Goal: Task Accomplishment & Management: Manage account settings

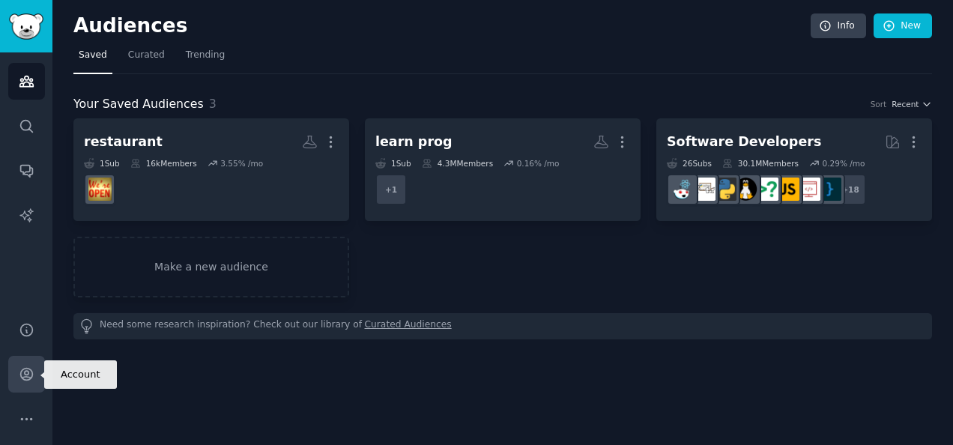
click at [37, 362] on link "Account" at bounding box center [26, 374] width 37 height 37
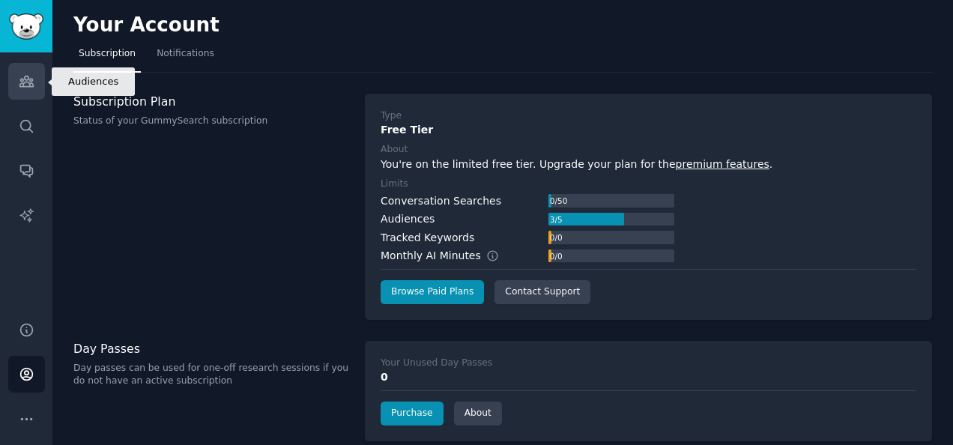
click at [28, 76] on icon "Sidebar" at bounding box center [27, 81] width 16 height 16
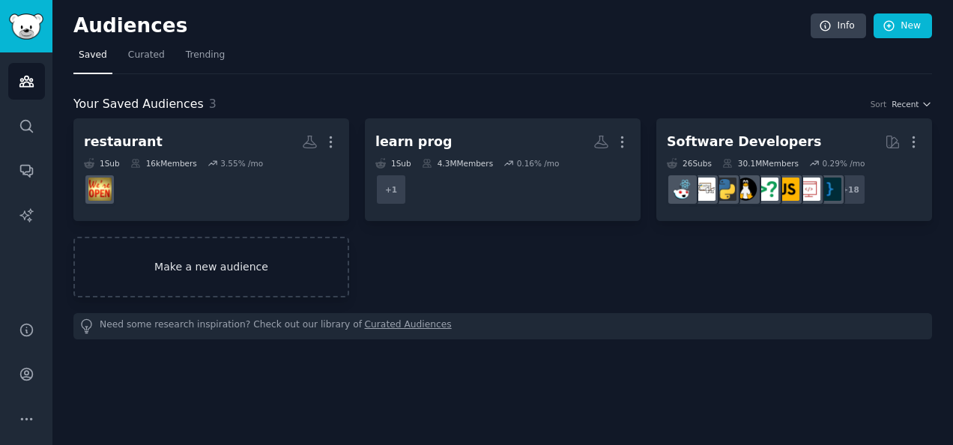
click at [264, 252] on link "Make a new audience" at bounding box center [211, 267] width 276 height 61
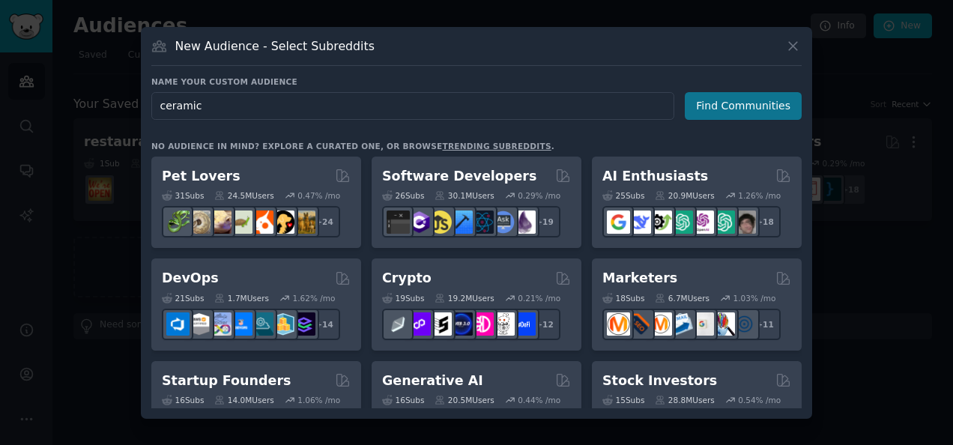
type input "ceramic"
click at [745, 108] on button "Find Communities" at bounding box center [742, 106] width 117 height 28
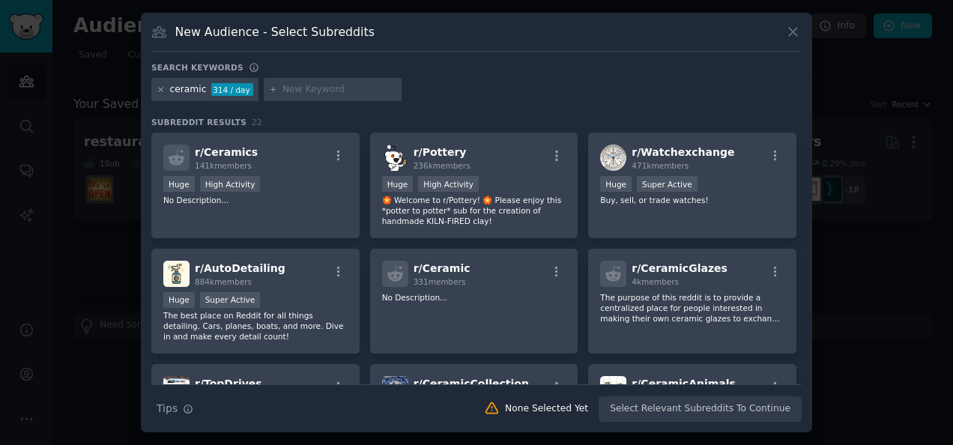
click at [160, 89] on icon at bounding box center [161, 90] width 4 height 4
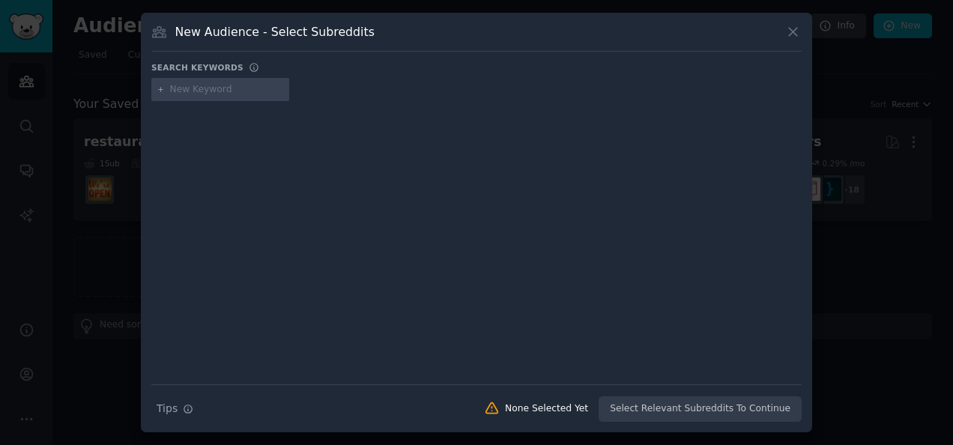
click at [215, 94] on input "text" at bounding box center [227, 89] width 114 height 13
type input "ceramic tile industry"
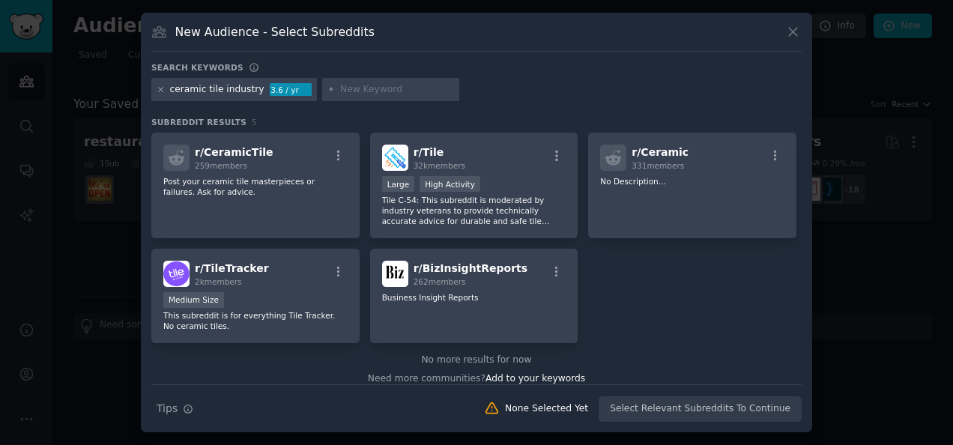
click at [162, 85] on icon at bounding box center [161, 89] width 8 height 8
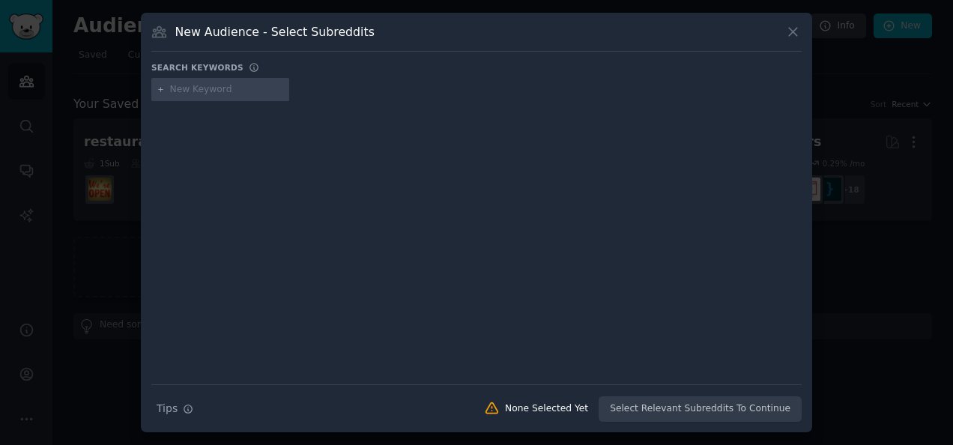
click at [190, 87] on input "text" at bounding box center [227, 89] width 114 height 13
type input "material science"
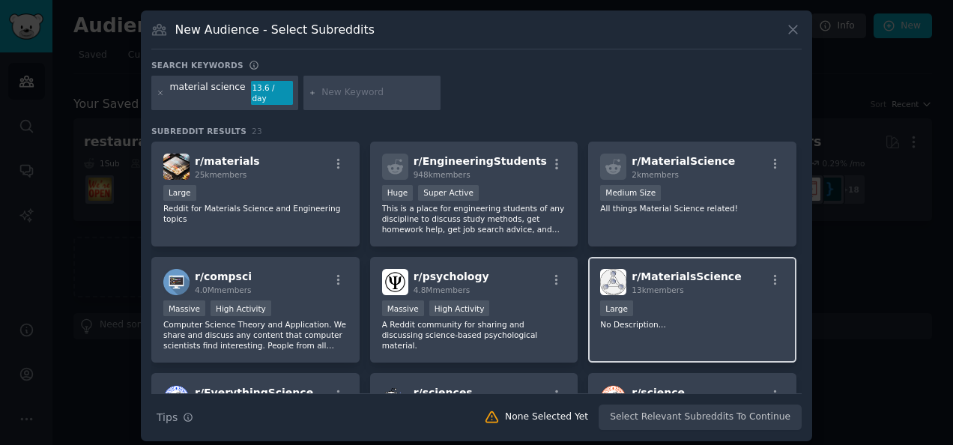
click at [708, 285] on div "13k members" at bounding box center [685, 290] width 109 height 10
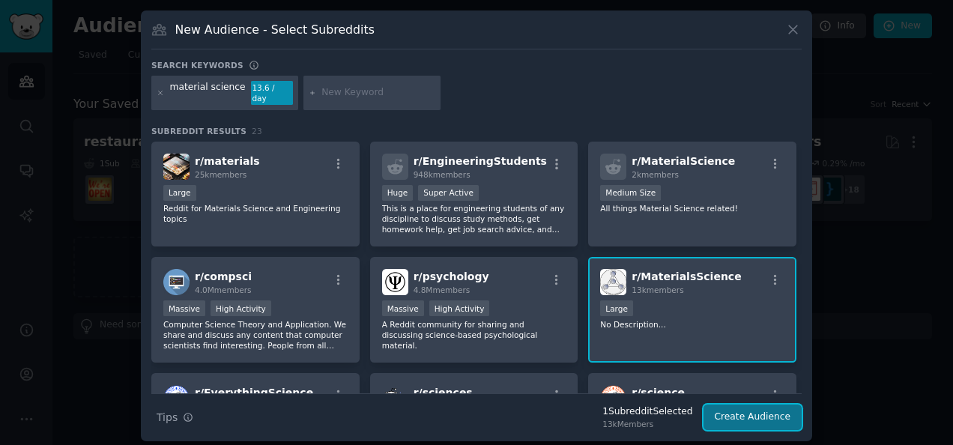
click at [748, 404] on button "Create Audience" at bounding box center [752, 416] width 99 height 25
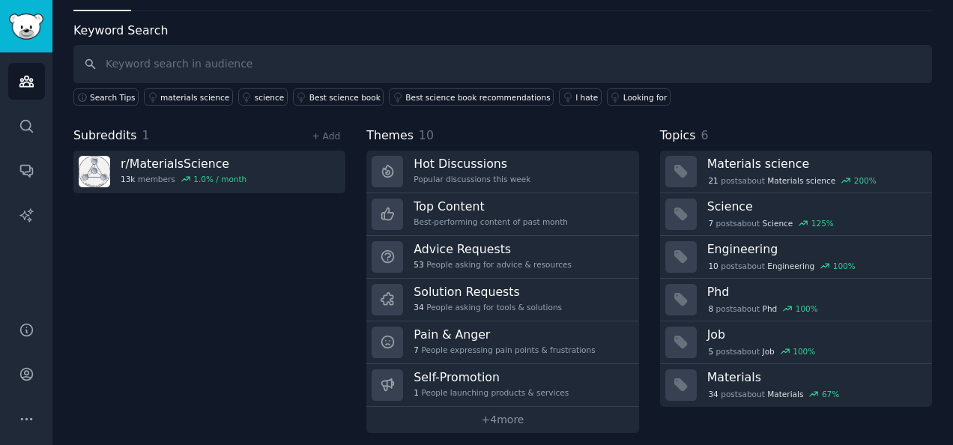
scroll to position [68, 0]
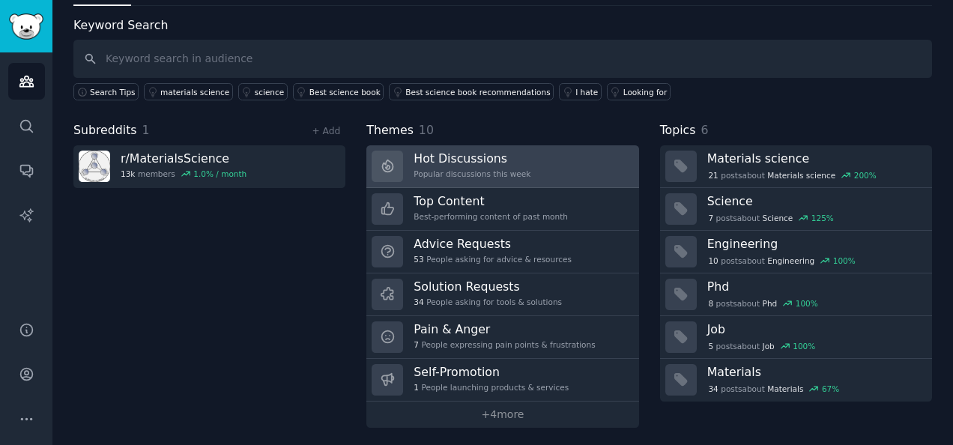
click at [487, 159] on h3 "Hot Discussions" at bounding box center [471, 159] width 117 height 16
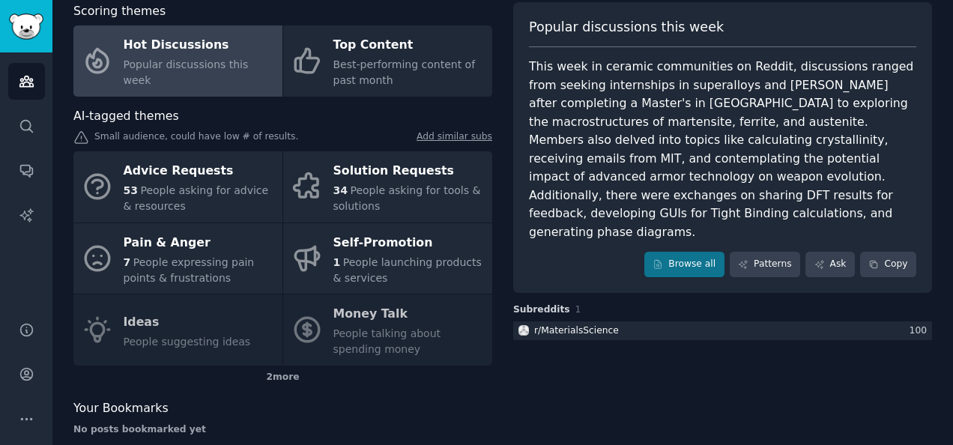
scroll to position [83, 0]
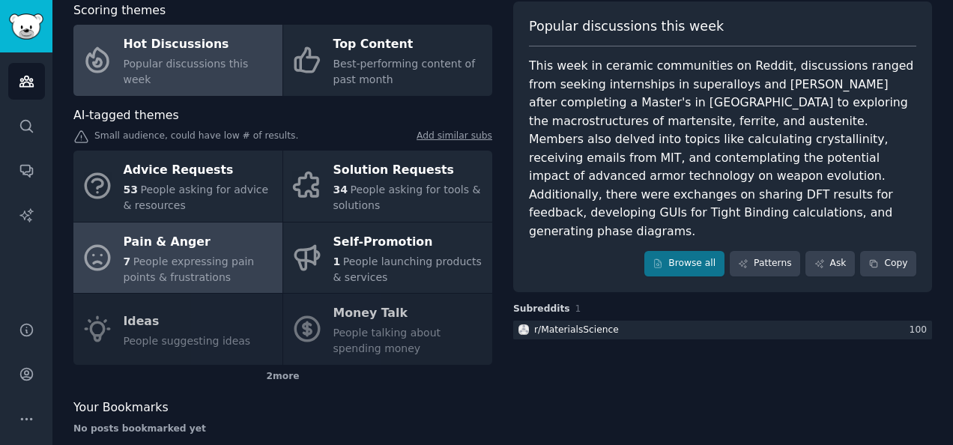
click at [242, 269] on div "7 People expressing pain points & frustrations" at bounding box center [199, 269] width 151 height 31
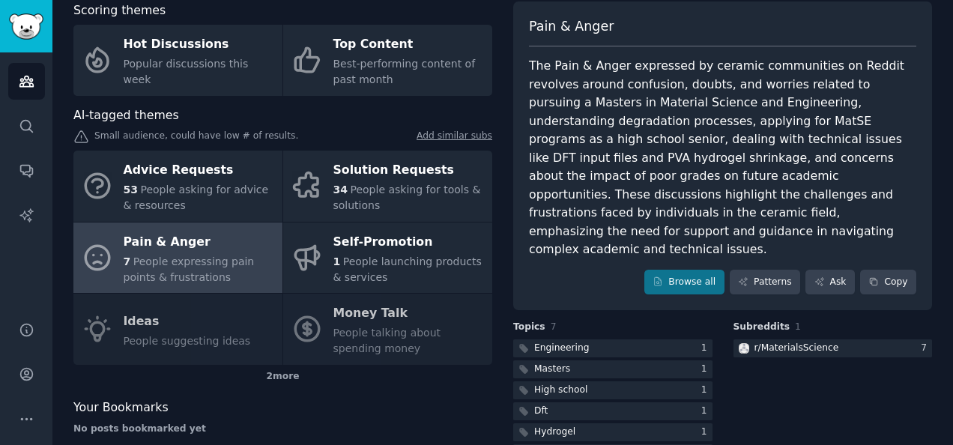
click at [437, 135] on link "Add similar subs" at bounding box center [454, 138] width 76 height 16
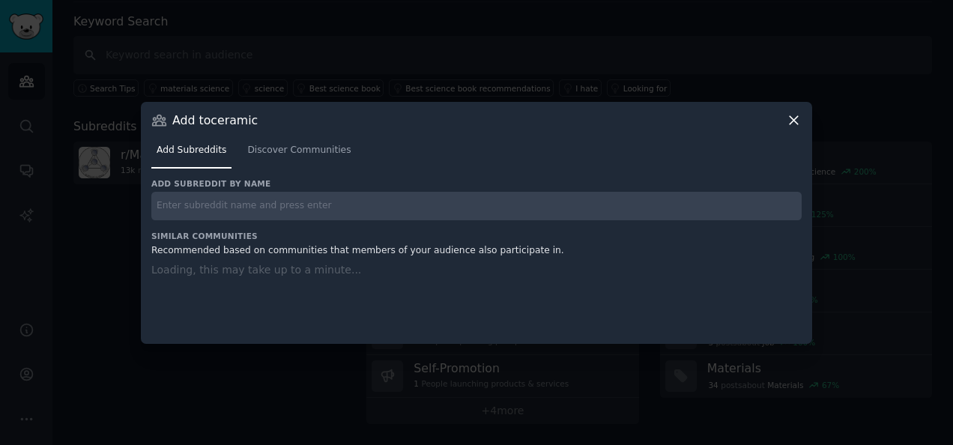
scroll to position [68, 0]
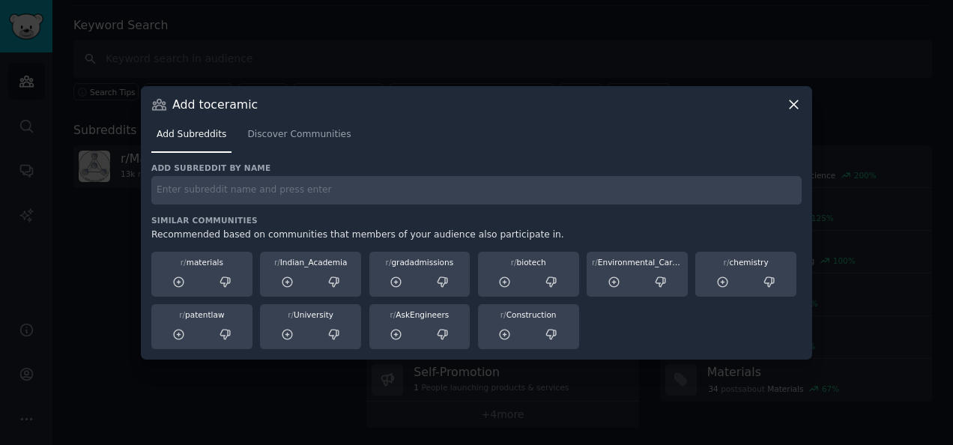
click at [815, 94] on div at bounding box center [476, 222] width 953 height 445
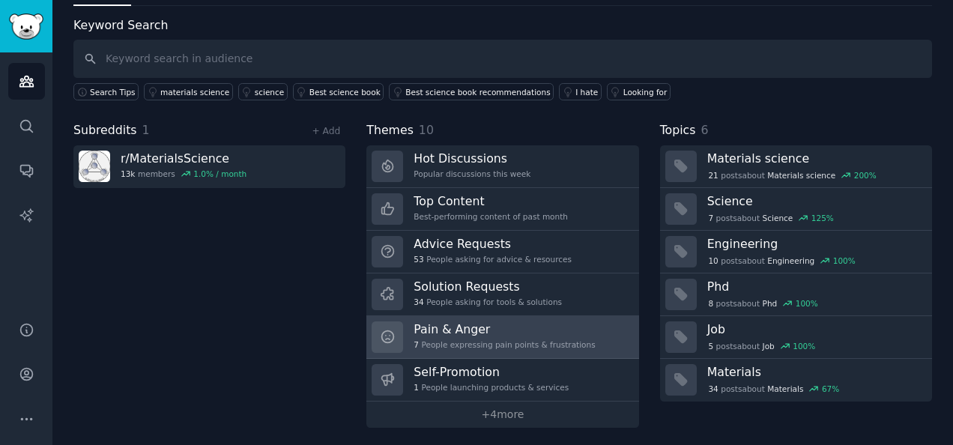
click at [440, 329] on h3 "Pain & Anger" at bounding box center [503, 329] width 181 height 16
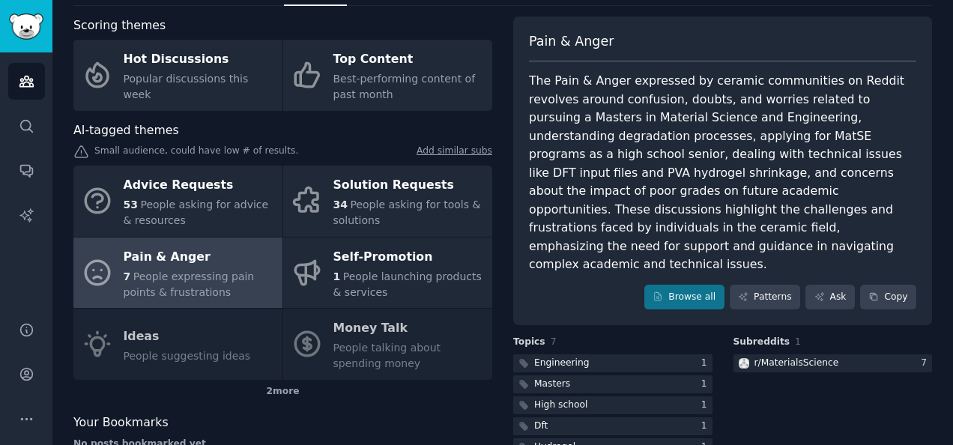
click at [643, 91] on div "The Pain & Anger expressed by ceramic communities on Reddit revolves around con…" at bounding box center [722, 173] width 387 height 202
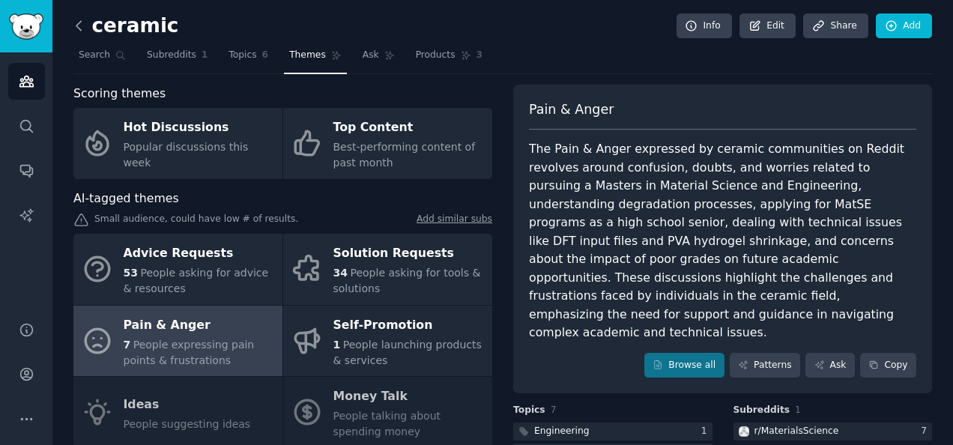
click at [76, 24] on icon at bounding box center [78, 25] width 4 height 9
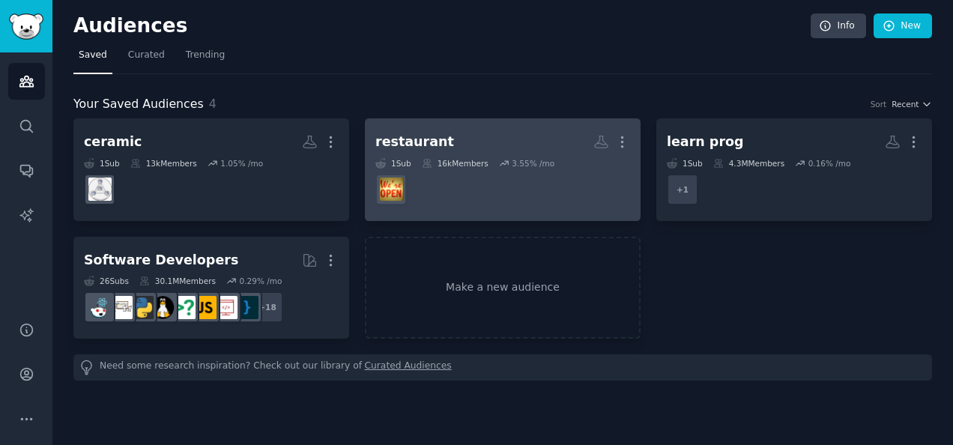
click at [484, 156] on div "restaurant More 1 Sub 16k Members 3.55 % /mo r/Restaurant_Managers" at bounding box center [502, 170] width 255 height 82
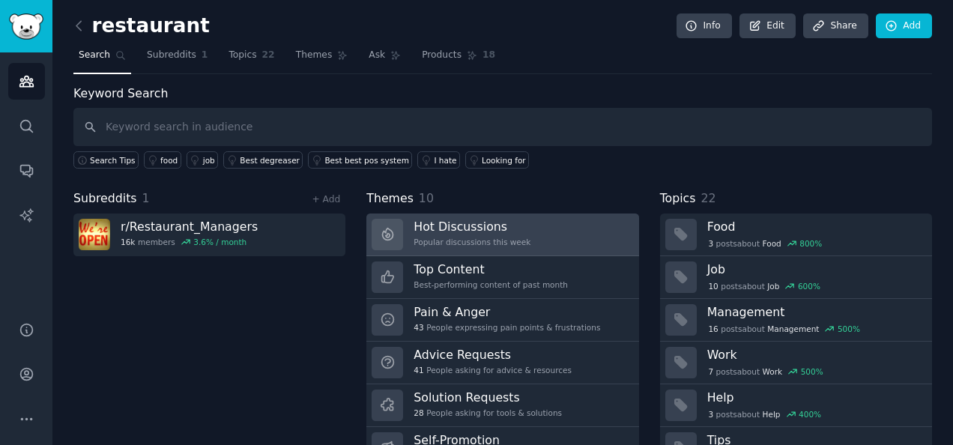
click at [454, 219] on h3 "Hot Discussions" at bounding box center [471, 227] width 117 height 16
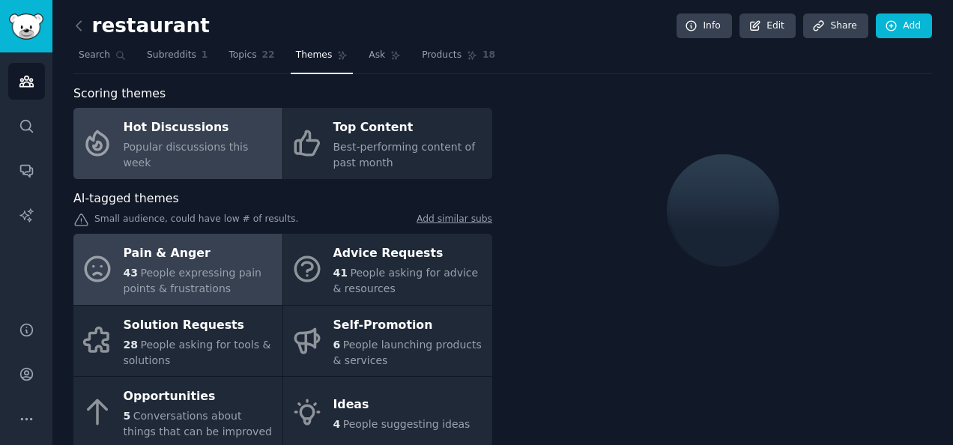
click at [225, 255] on div "Pain & Anger" at bounding box center [199, 254] width 151 height 24
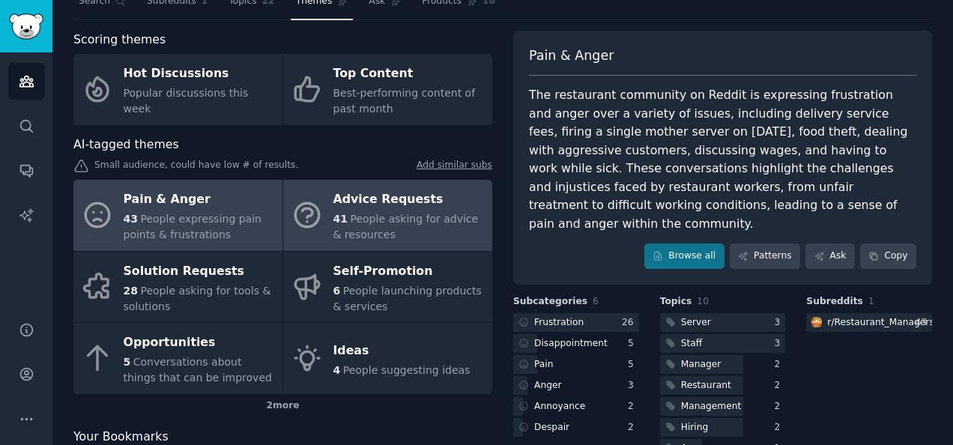
scroll to position [69, 0]
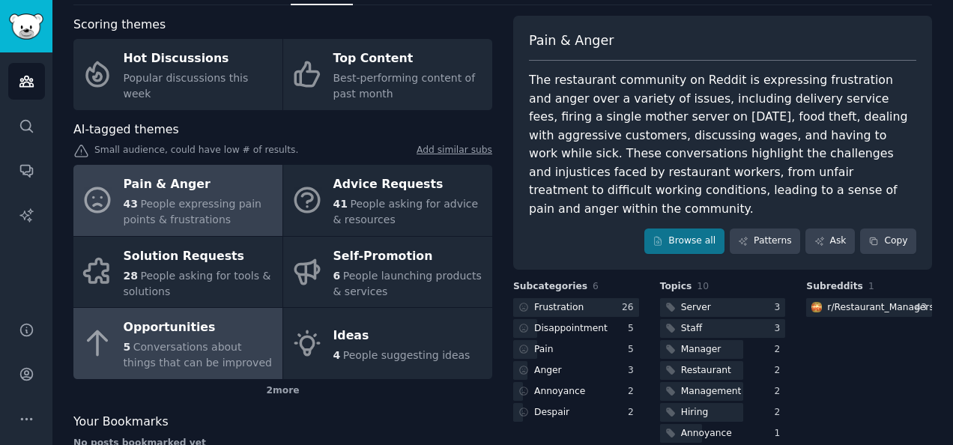
click at [210, 333] on div "Opportunities" at bounding box center [199, 328] width 151 height 24
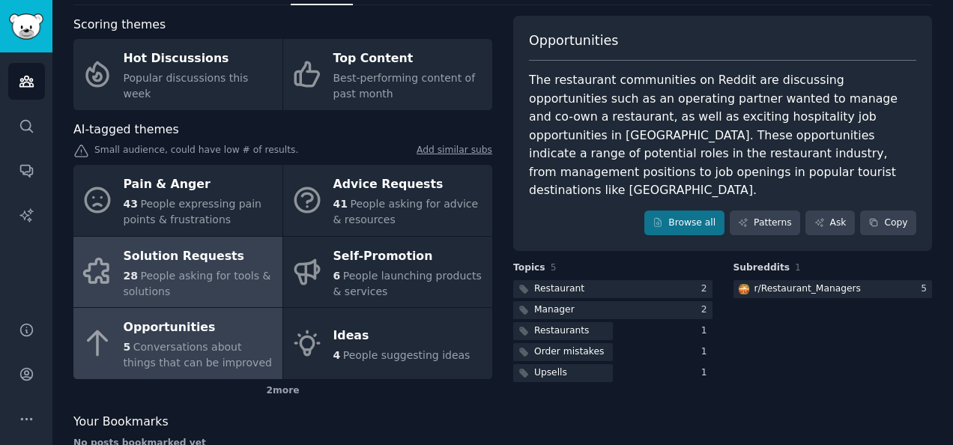
click at [234, 264] on div "Solution Requests" at bounding box center [199, 256] width 151 height 24
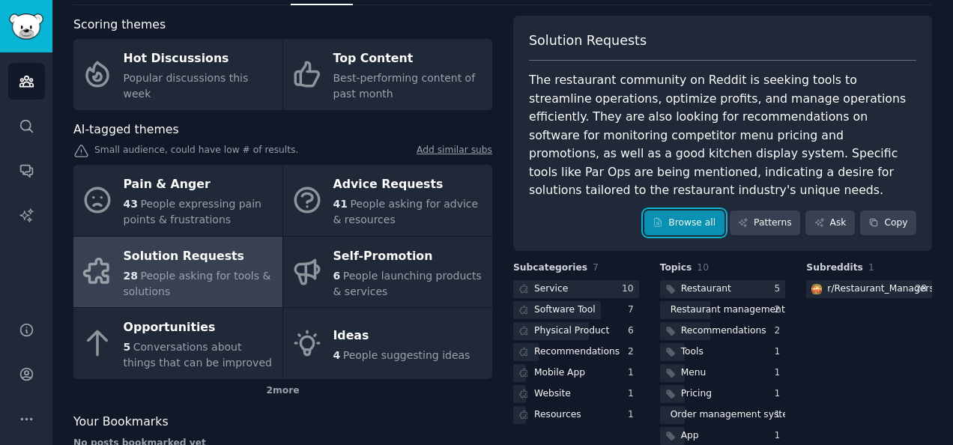
click at [702, 210] on link "Browse all" at bounding box center [684, 222] width 80 height 25
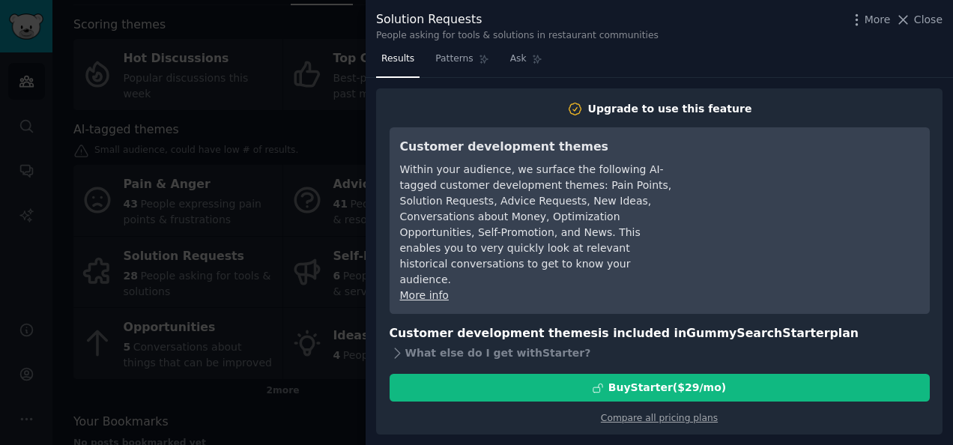
click at [268, 210] on div at bounding box center [476, 222] width 953 height 445
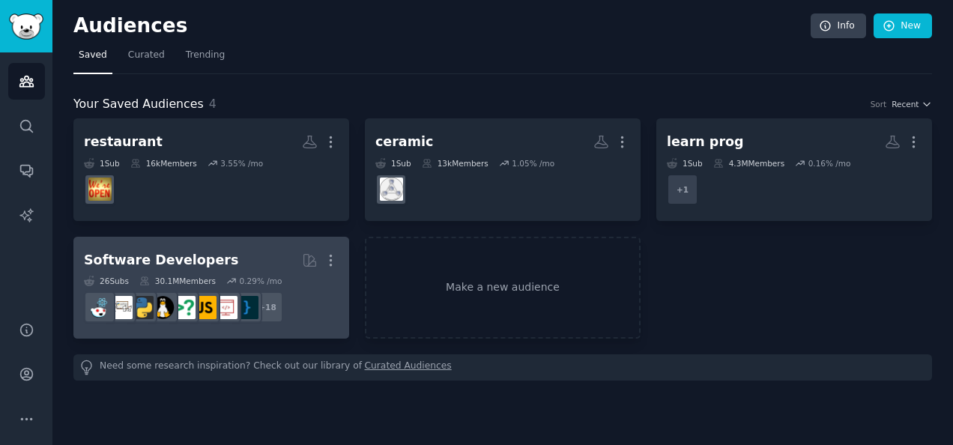
click at [268, 271] on h2 "Software Developers More" at bounding box center [211, 260] width 255 height 26
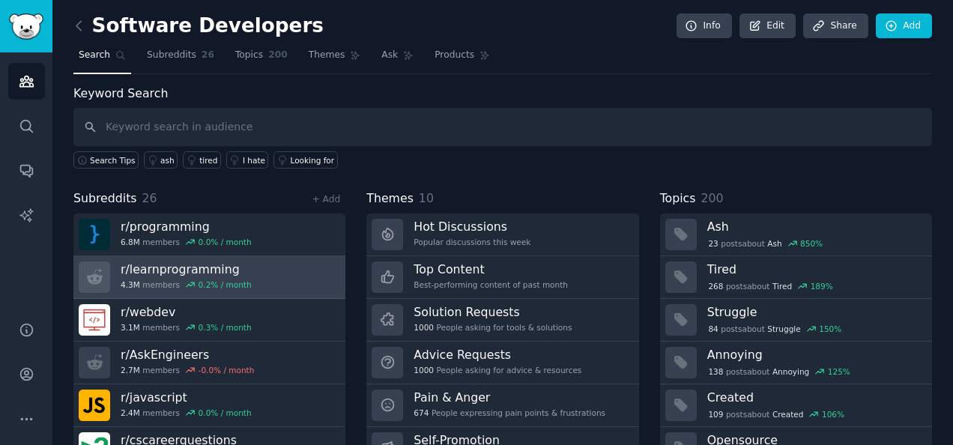
scroll to position [68, 0]
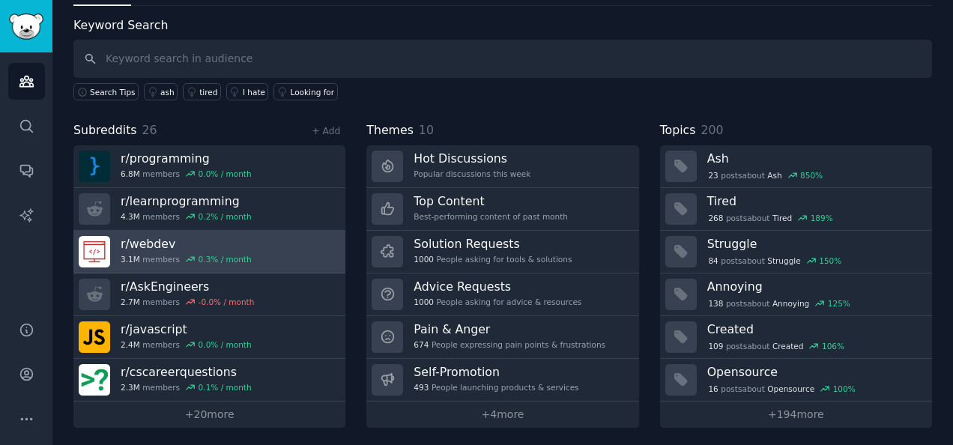
click at [273, 242] on link "r/ webdev 3.1M members 0.3 % / month" at bounding box center [209, 252] width 272 height 43
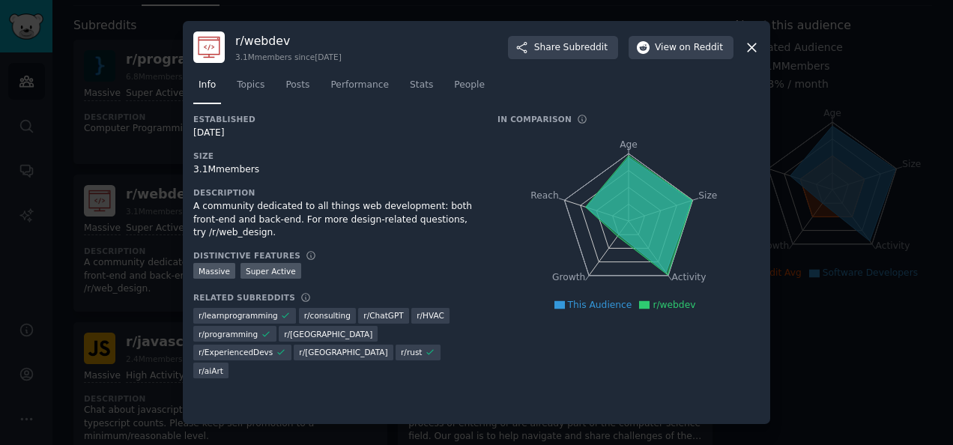
click at [741, 40] on div "r/ webdev 3.1M members since 01/24/2009 Share Subreddit View on Reddit" at bounding box center [476, 46] width 566 height 31
click at [240, 86] on span "Topics" at bounding box center [251, 85] width 28 height 13
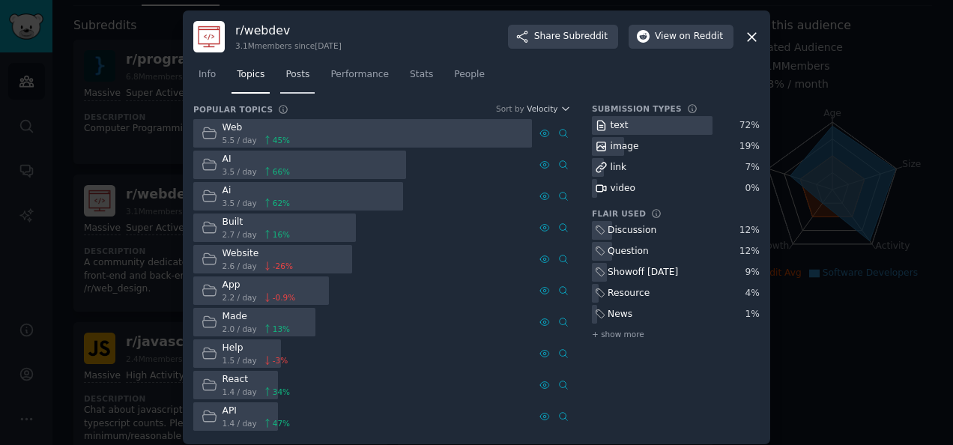
click at [303, 87] on link "Posts" at bounding box center [297, 78] width 34 height 31
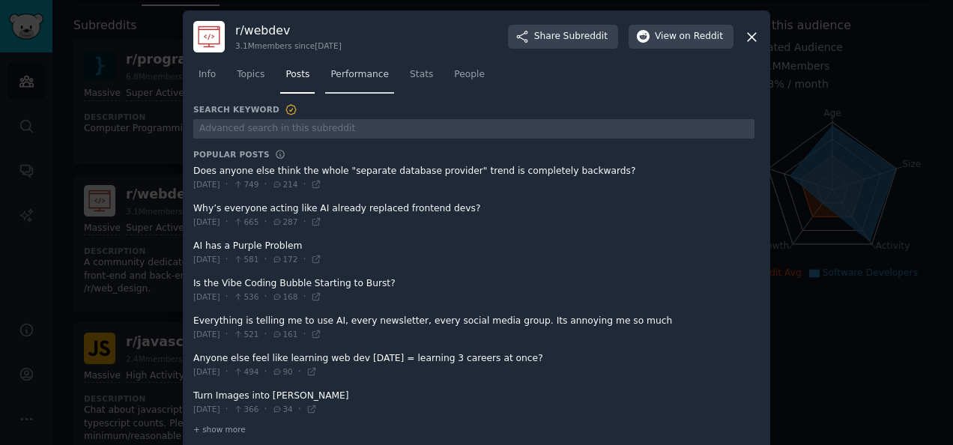
click at [363, 82] on link "Performance" at bounding box center [359, 78] width 69 height 31
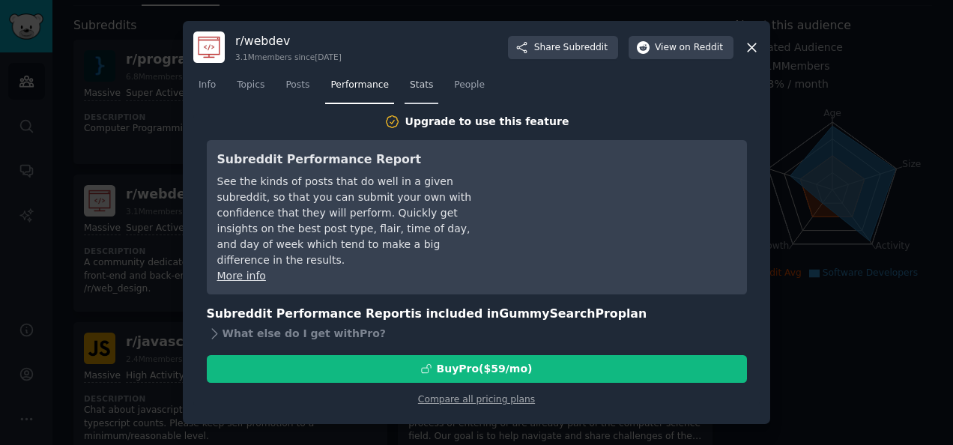
click at [410, 81] on span "Stats" at bounding box center [421, 85] width 23 height 13
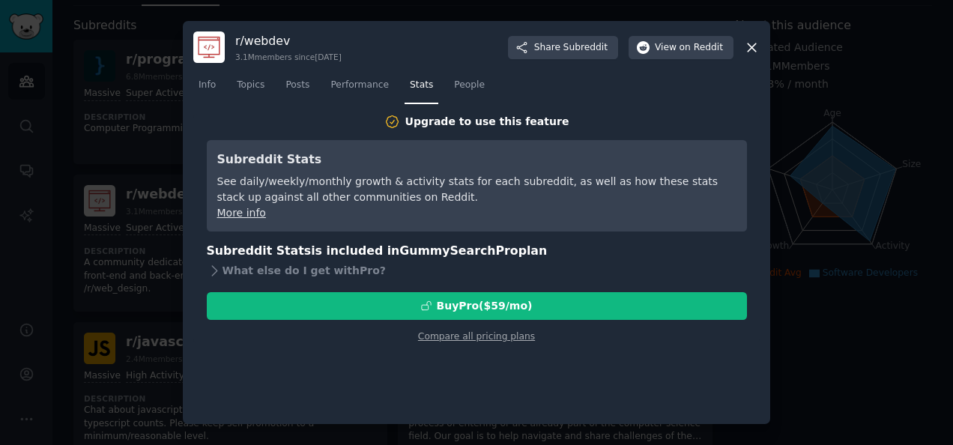
click at [758, 42] on icon at bounding box center [752, 48] width 16 height 16
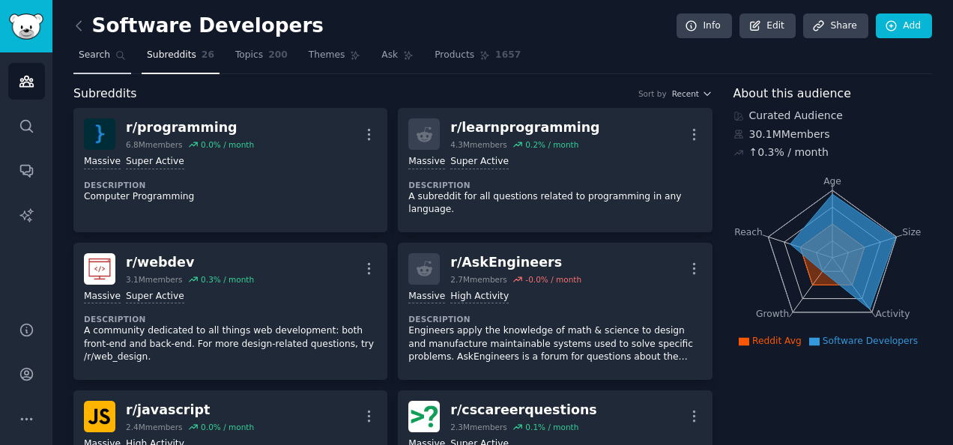
click at [97, 70] on link "Search" at bounding box center [102, 58] width 58 height 31
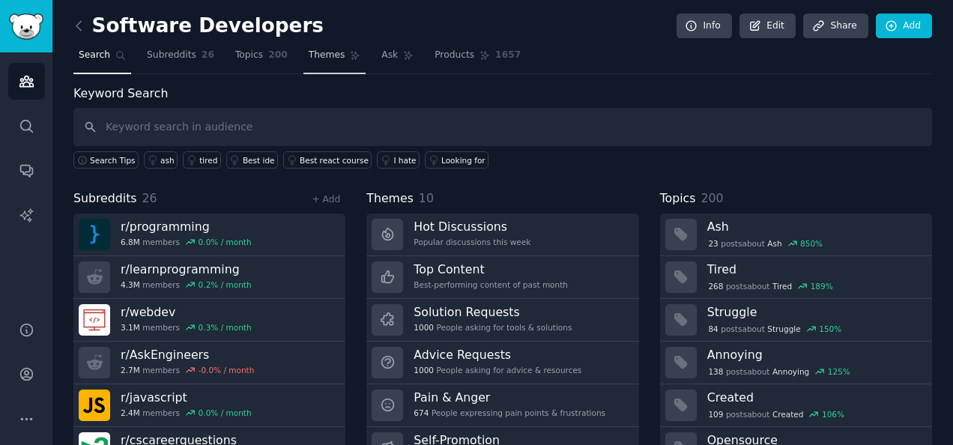
click at [311, 58] on span "Themes" at bounding box center [327, 55] width 37 height 13
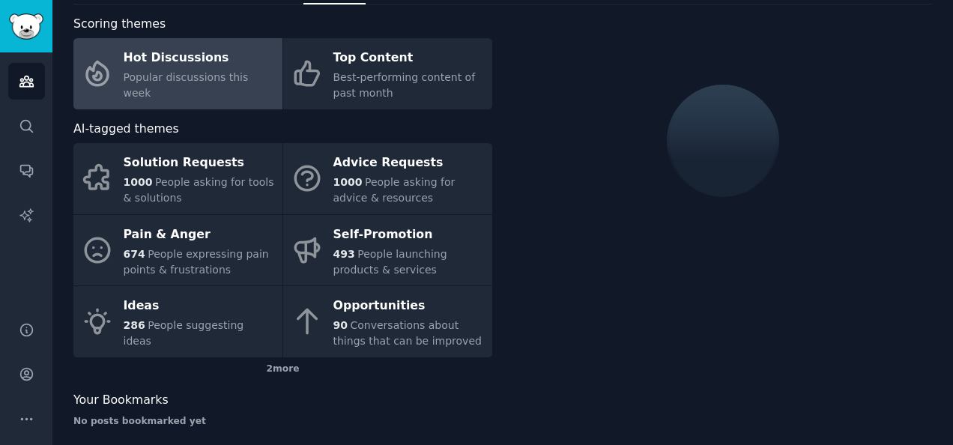
scroll to position [71, 0]
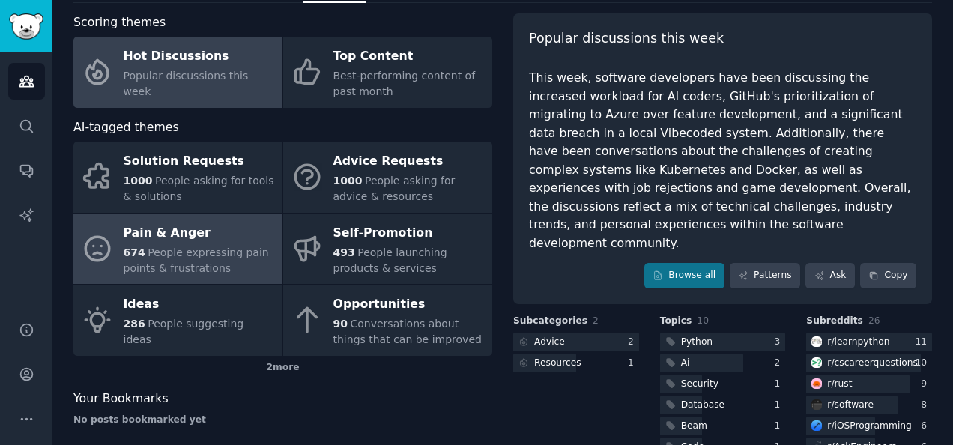
click at [210, 223] on div "Pain & Anger" at bounding box center [199, 233] width 151 height 24
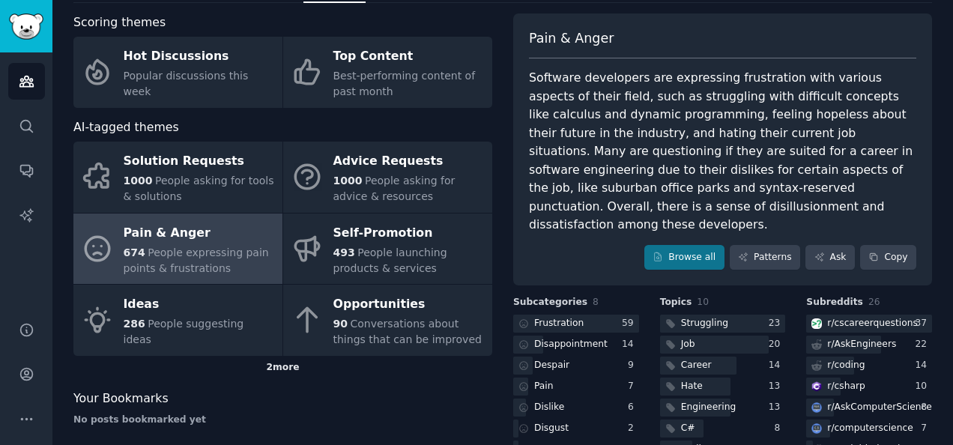
click at [294, 368] on div "2 more" at bounding box center [282, 368] width 419 height 24
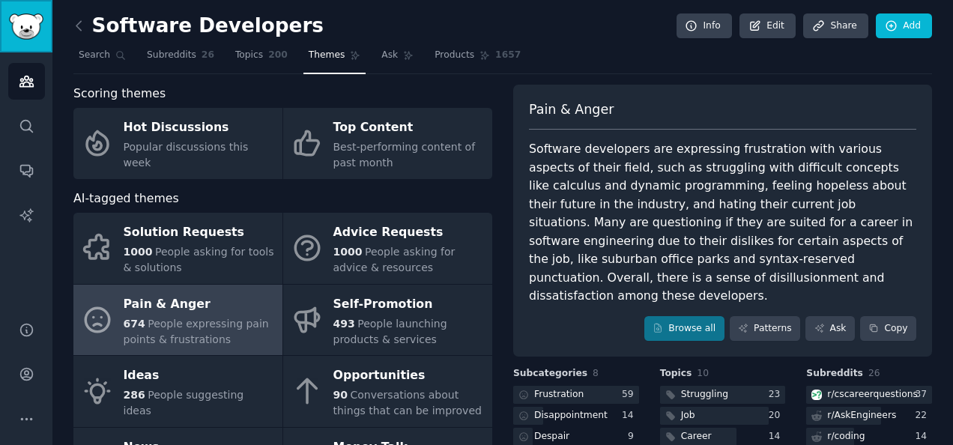
click at [15, 30] on img "Sidebar" at bounding box center [26, 26] width 34 height 26
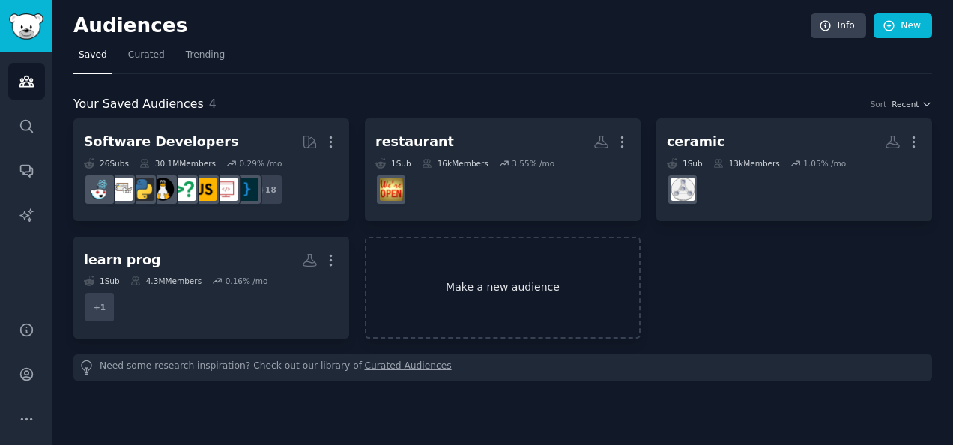
click at [461, 285] on link "Make a new audience" at bounding box center [503, 288] width 276 height 103
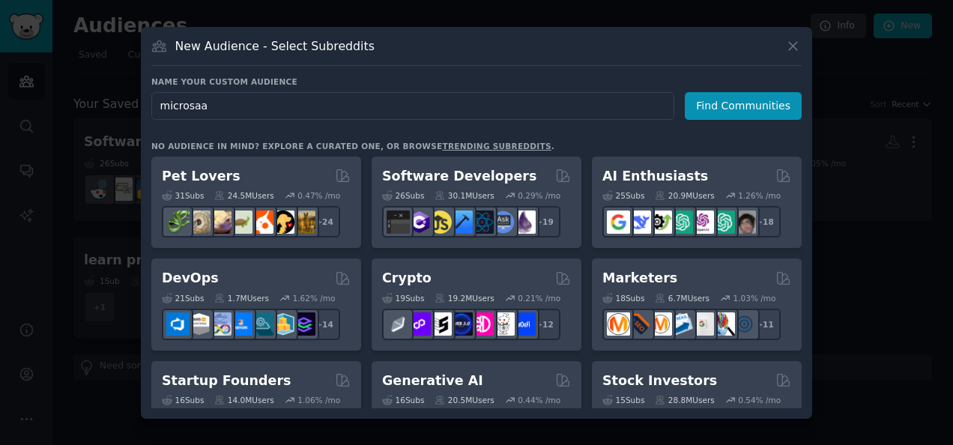
type input "microsaas"
click button "Find Communities" at bounding box center [742, 106] width 117 height 28
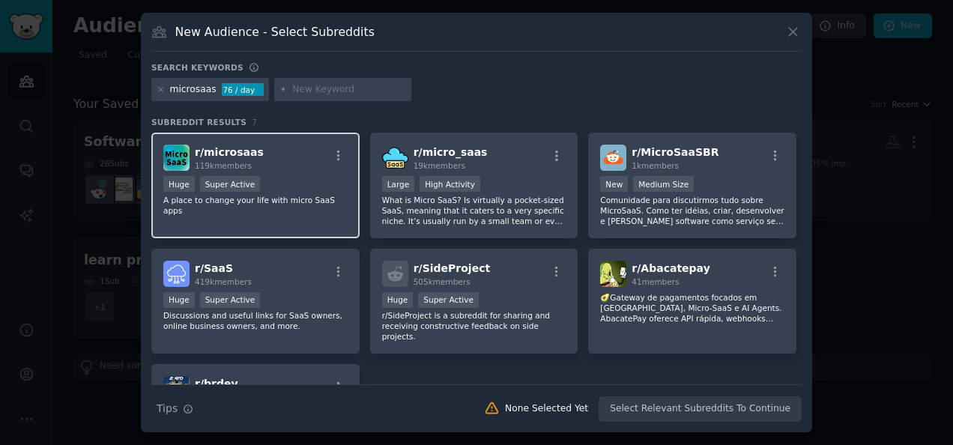
click at [306, 159] on div "r/ microsaas 119k members" at bounding box center [255, 158] width 184 height 26
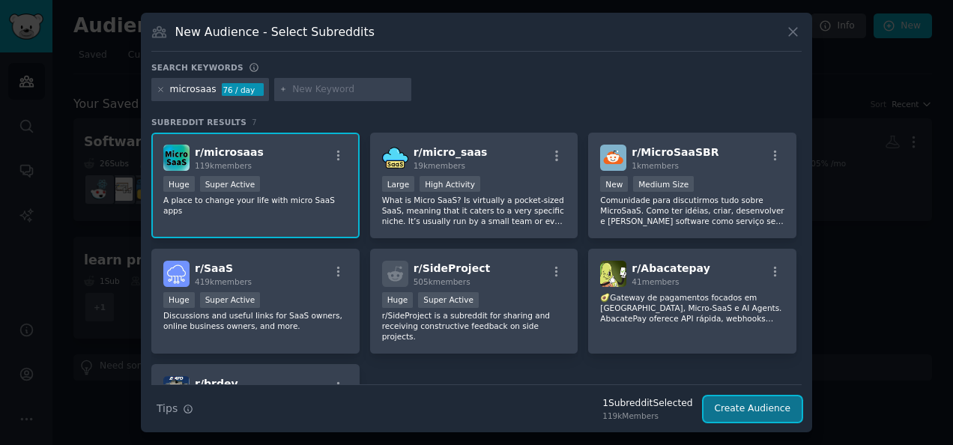
click at [782, 418] on button "Create Audience" at bounding box center [752, 408] width 99 height 25
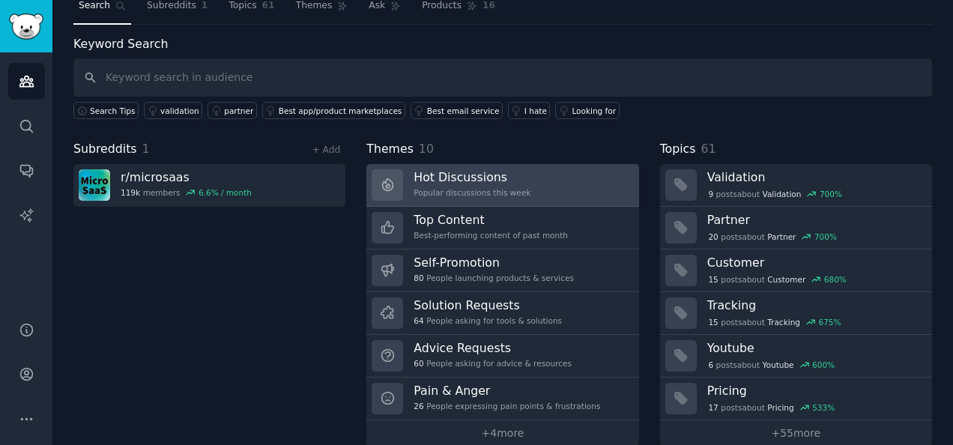
scroll to position [68, 0]
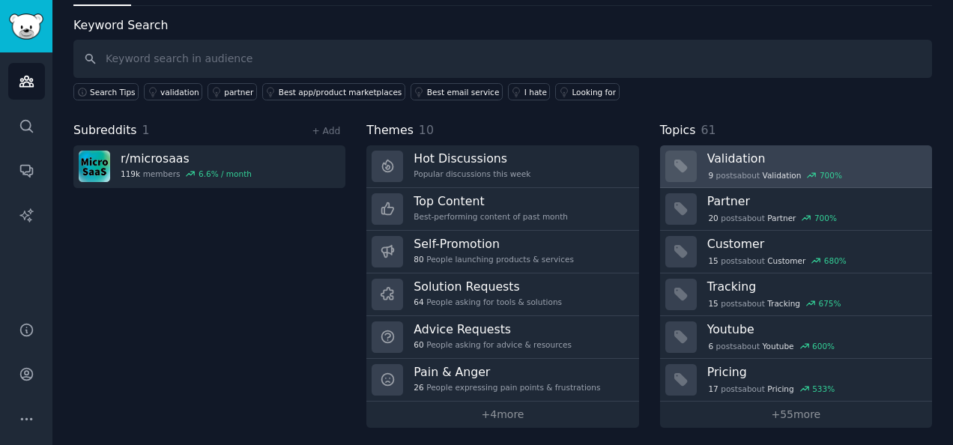
click at [678, 154] on div at bounding box center [680, 166] width 31 height 31
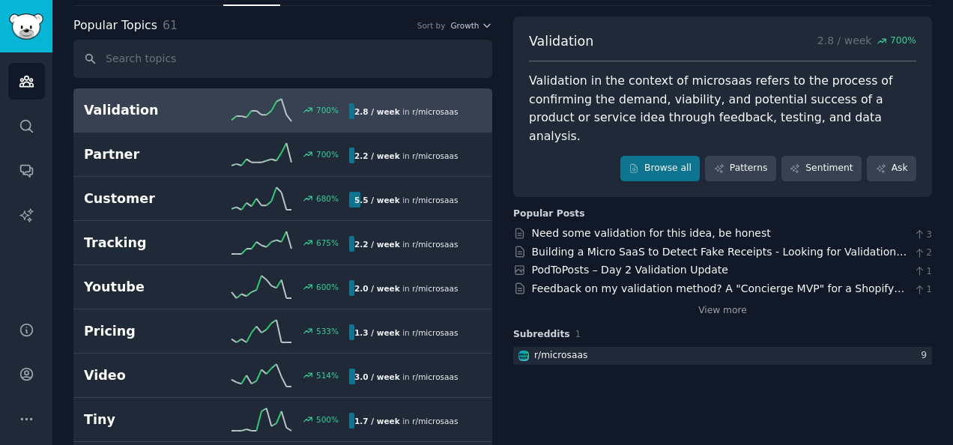
click at [526, 178] on div "Validation 2.8 / week 700 % Validation in the context of microsaas refers to th…" at bounding box center [722, 191] width 419 height 351
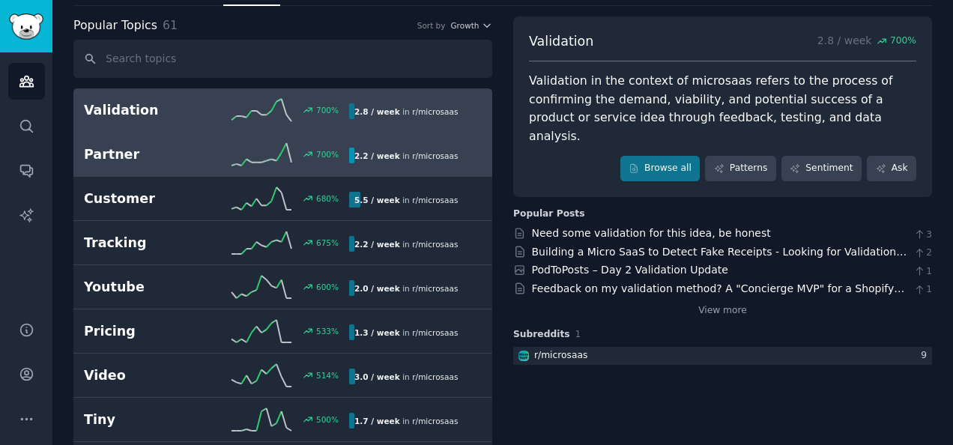
click at [268, 151] on icon at bounding box center [261, 154] width 60 height 22
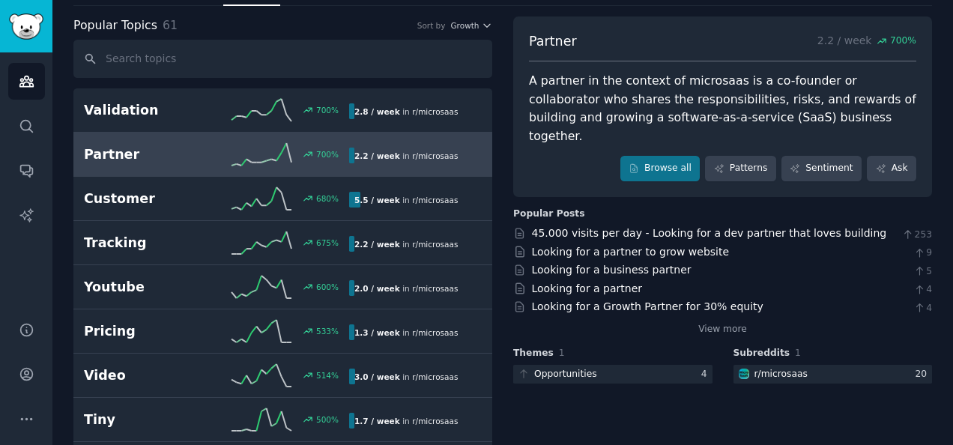
click at [548, 171] on div "Partner 2.2 / week 700 % A partner in the context of microsaas is a co-founder …" at bounding box center [722, 106] width 419 height 180
click at [547, 168] on div "Partner 2.2 / week 700 % A partner in the context of microsaas is a co-founder …" at bounding box center [722, 106] width 419 height 180
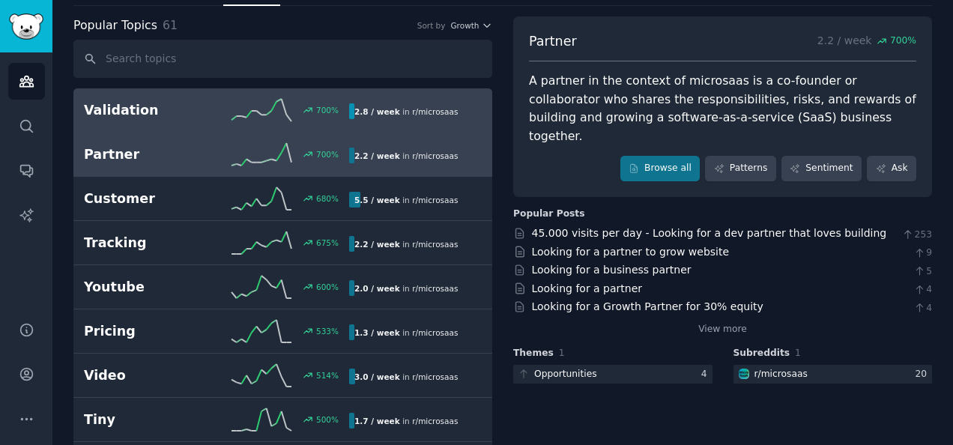
click at [207, 130] on link "Validation 700 % 2.8 / week in r/ microsaas" at bounding box center [282, 110] width 419 height 44
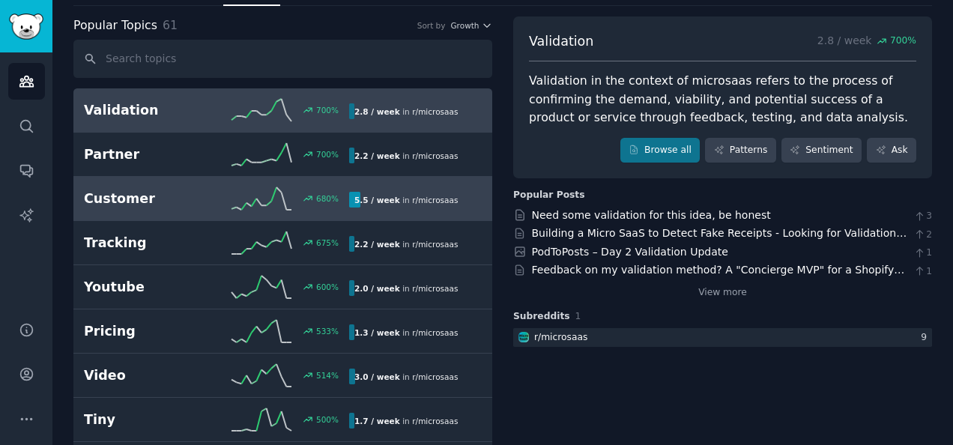
click at [256, 198] on line at bounding box center [258, 201] width 5 height 7
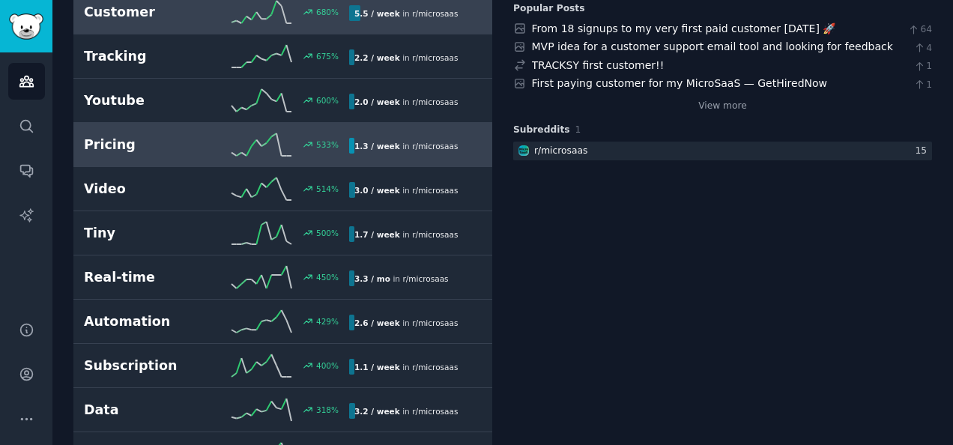
scroll to position [258, 0]
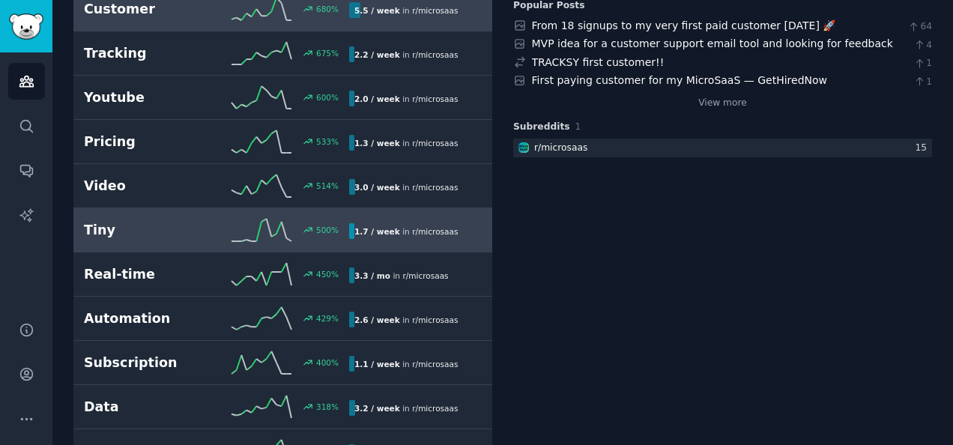
click at [247, 230] on icon at bounding box center [261, 230] width 60 height 22
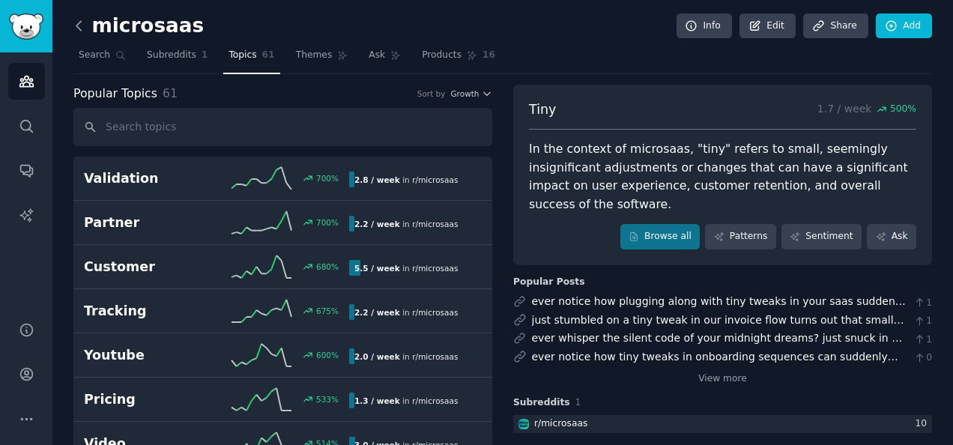
click at [78, 25] on icon at bounding box center [79, 26] width 16 height 16
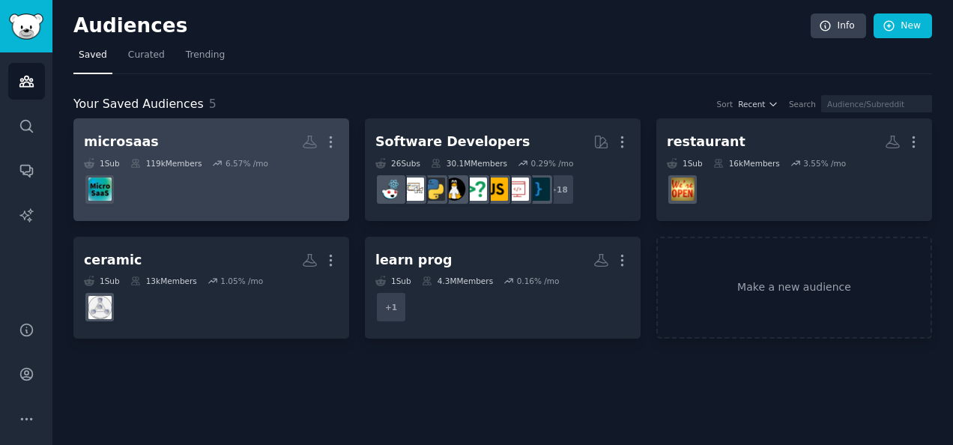
click at [237, 189] on dd at bounding box center [211, 189] width 255 height 42
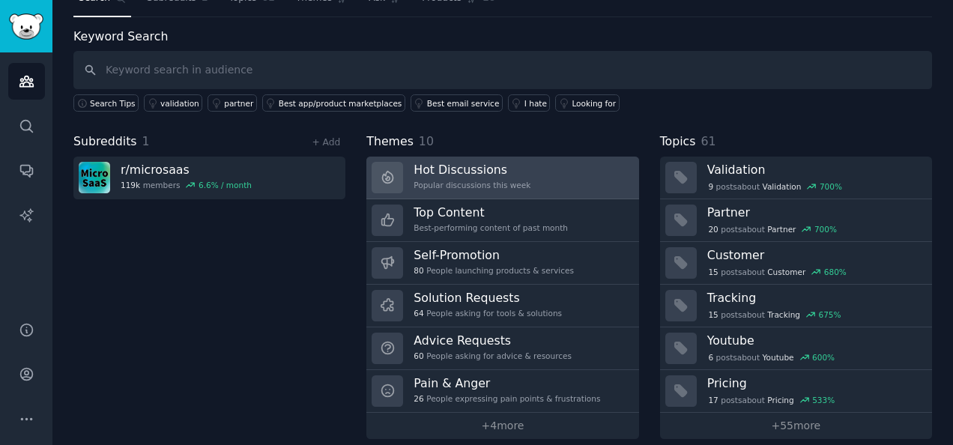
scroll to position [59, 0]
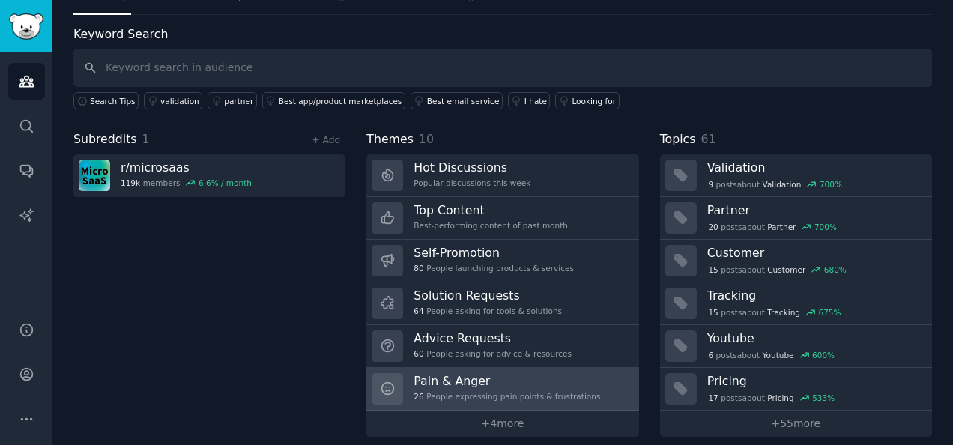
click at [514, 374] on h3 "Pain & Anger" at bounding box center [506, 381] width 186 height 16
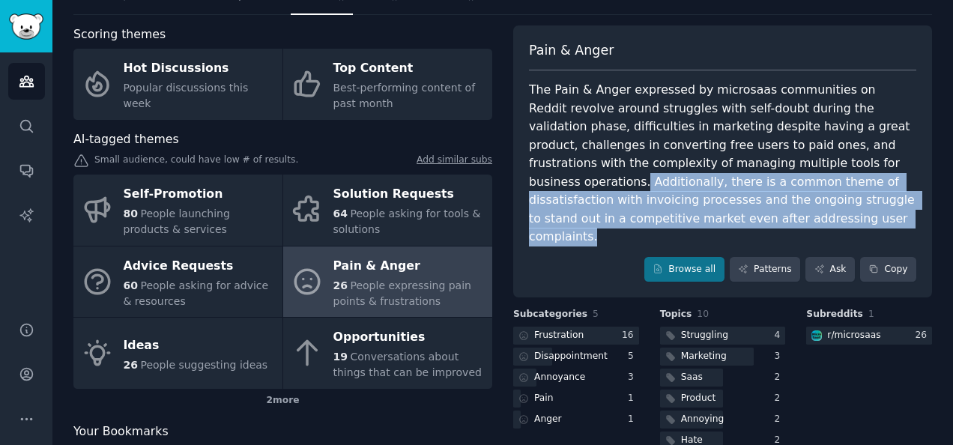
drag, startPoint x: 700, startPoint y: 216, endPoint x: 725, endPoint y: 162, distance: 59.3
click at [725, 162] on div "The Pain & Anger expressed by microsaas communities on Reddit revolve around st…" at bounding box center [722, 163] width 387 height 165
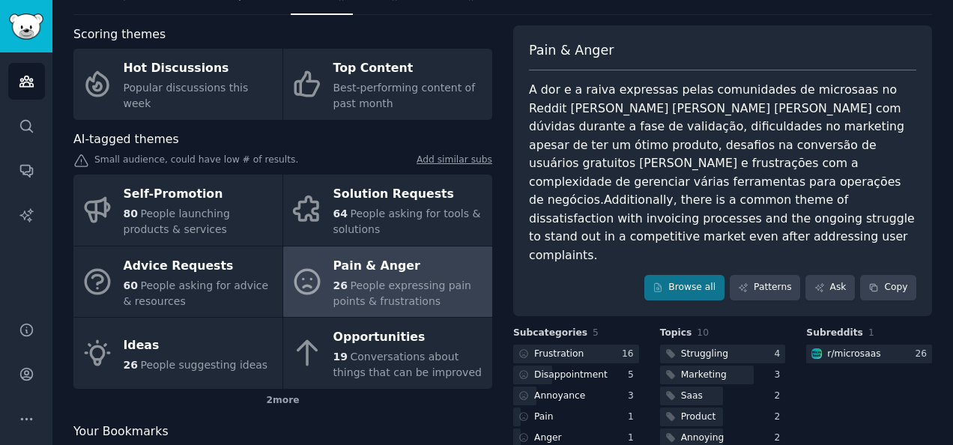
click at [681, 196] on div "A dor e a raiva expressas pelas comunidades de microsaas no Reddit giram em tor…" at bounding box center [722, 172] width 387 height 183
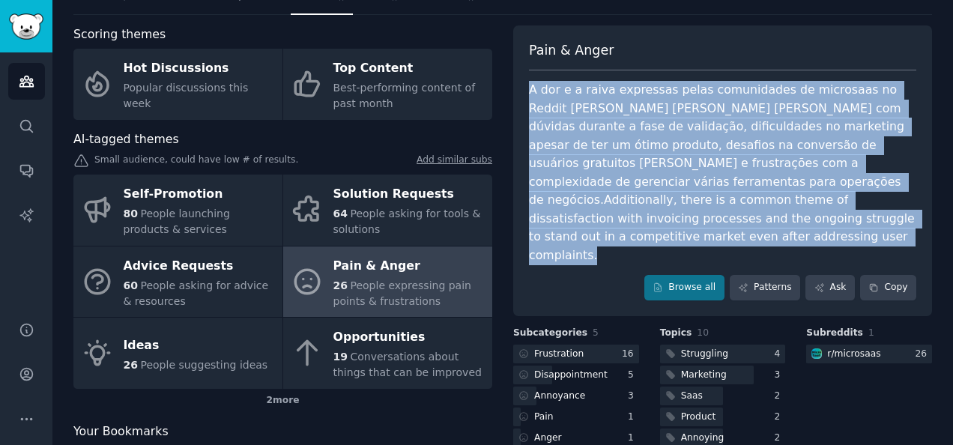
click at [681, 196] on div "A dor e a raiva expressas pelas comunidades de microsaas no Reddit giram em tor…" at bounding box center [722, 172] width 387 height 183
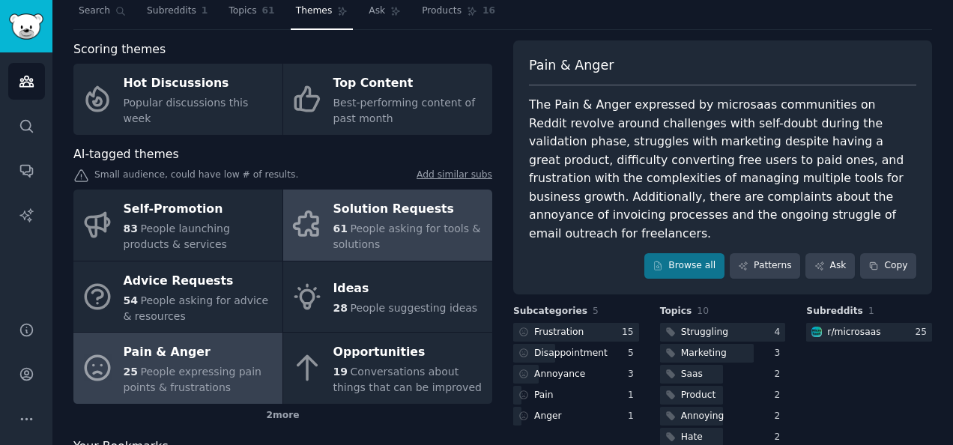
scroll to position [46, 0]
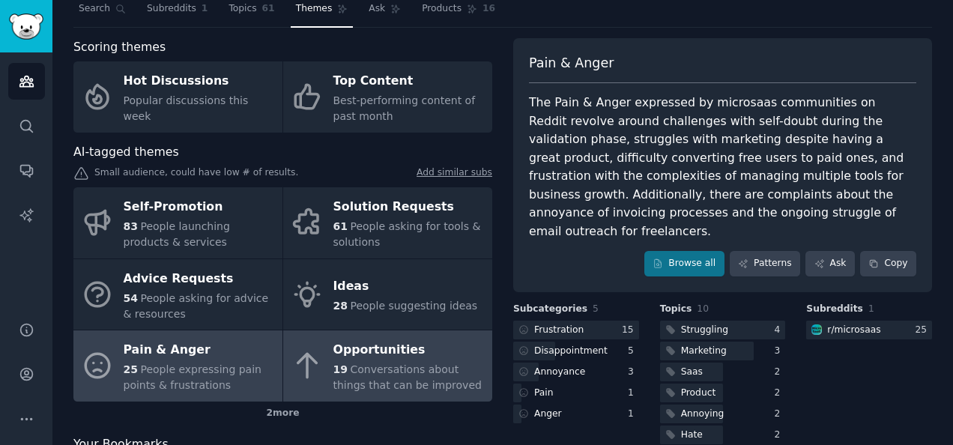
click at [383, 338] on div "Opportunities" at bounding box center [408, 350] width 151 height 24
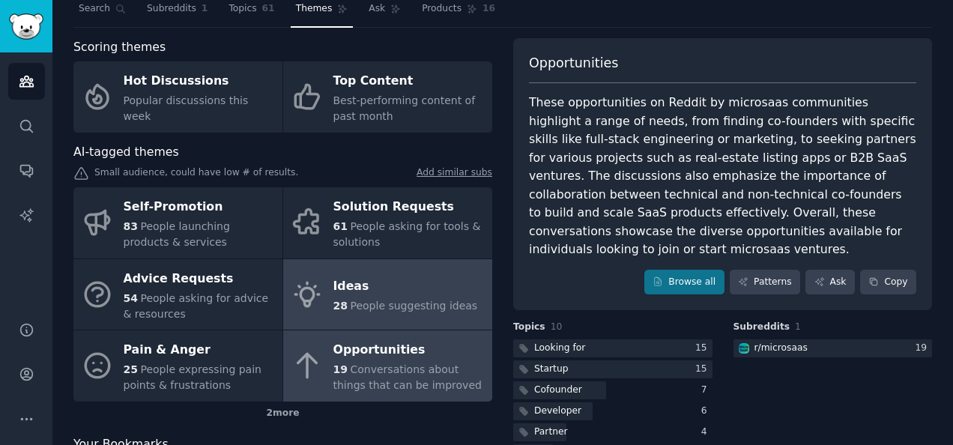
click at [304, 290] on icon at bounding box center [306, 294] width 31 height 31
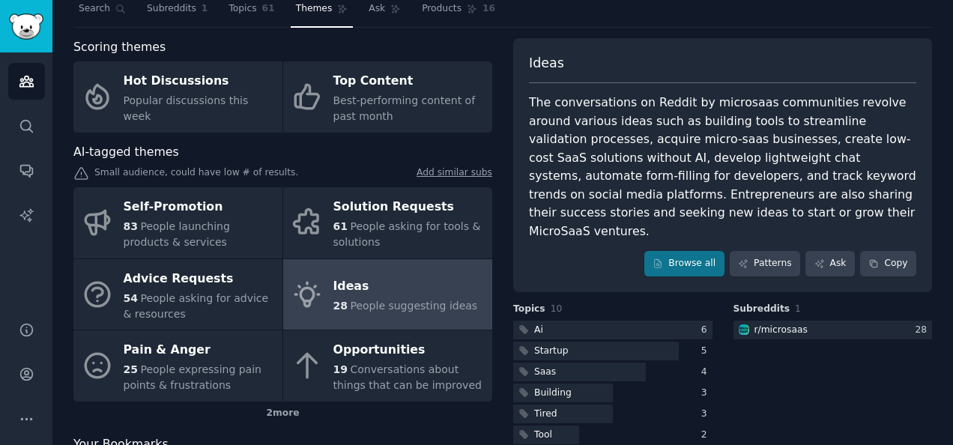
click at [889, 121] on div "The conversations on Reddit by microsaas communities revolve around various ide…" at bounding box center [722, 167] width 387 height 147
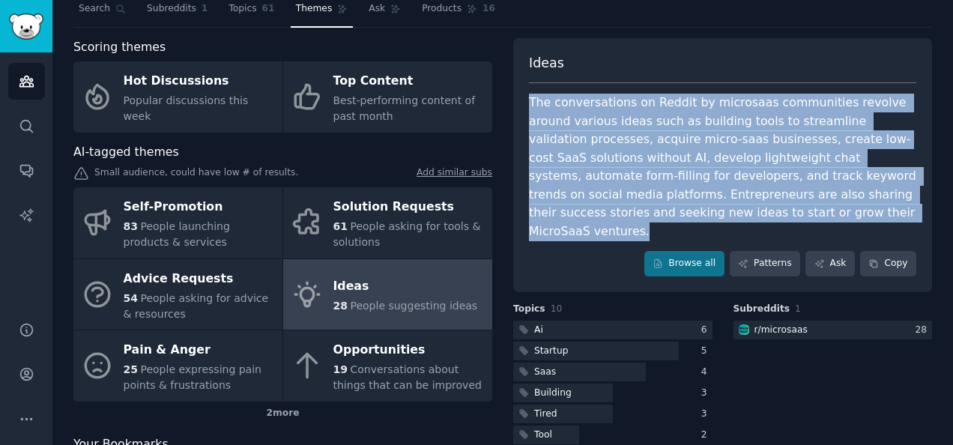
click at [889, 121] on div "The conversations on Reddit by microsaas communities revolve around various ide…" at bounding box center [722, 167] width 387 height 147
drag, startPoint x: 889, startPoint y: 121, endPoint x: 812, endPoint y: 142, distance: 79.0
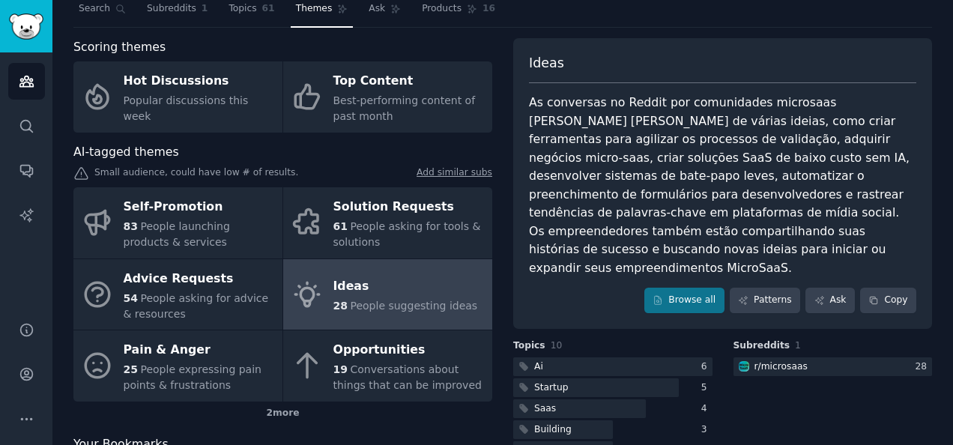
click at [717, 190] on div "As conversas no Reddit por comunidades microsaas giram em torno de várias ideia…" at bounding box center [722, 185] width 387 height 183
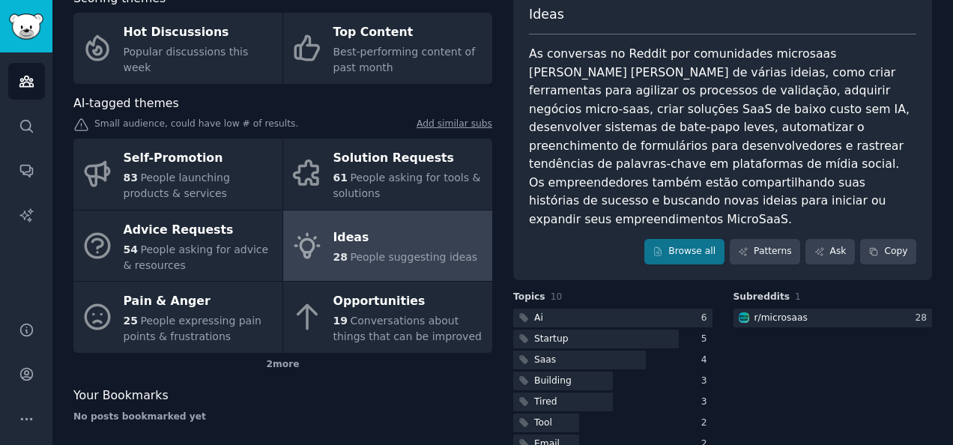
scroll to position [96, 0]
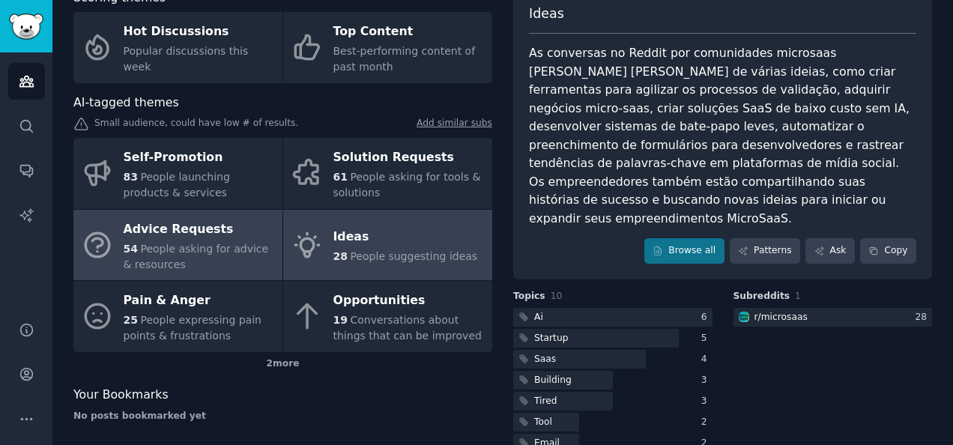
click at [237, 264] on div "54 People asking for advice & resources" at bounding box center [199, 256] width 151 height 31
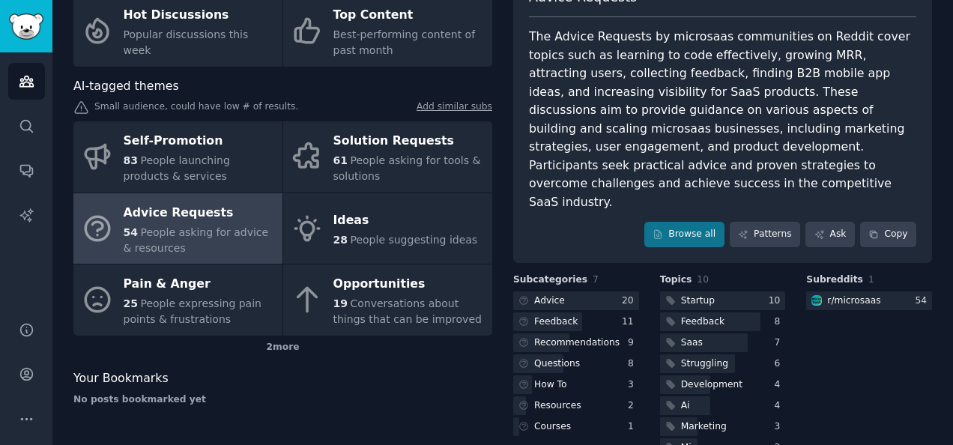
scroll to position [123, 0]
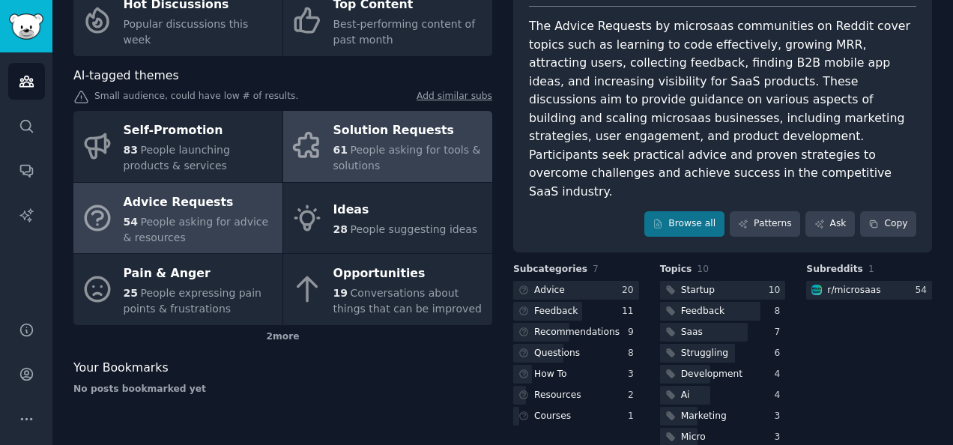
click at [407, 149] on span "People asking for tools & solutions" at bounding box center [407, 158] width 148 height 28
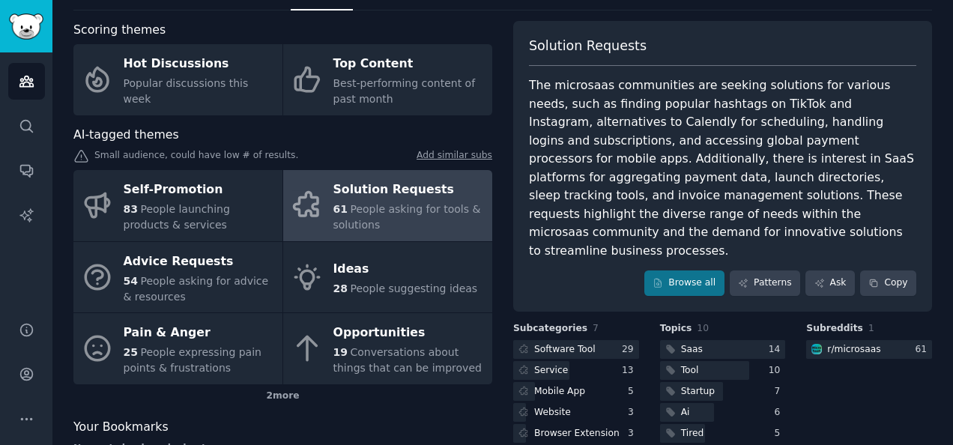
scroll to position [54, 0]
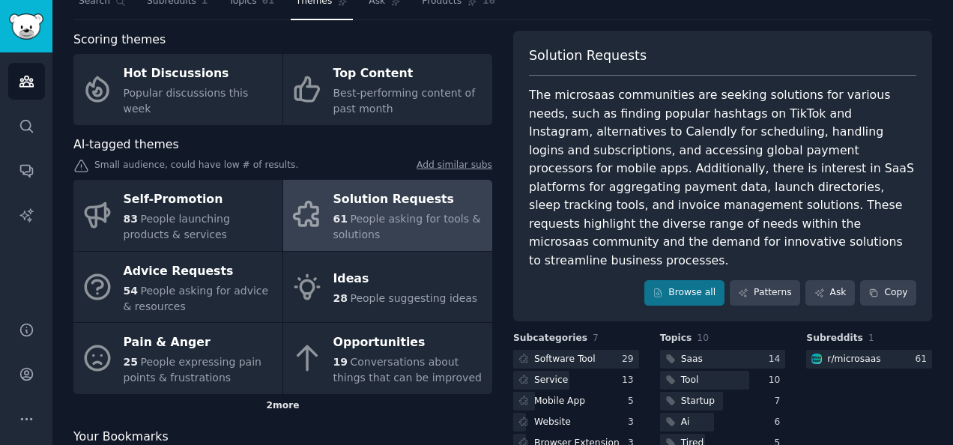
click at [285, 400] on div "2 more" at bounding box center [282, 406] width 419 height 24
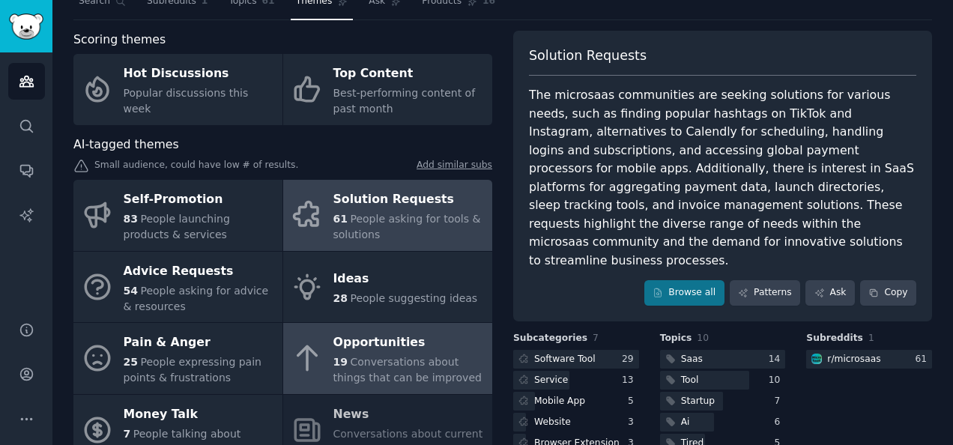
scroll to position [152, 0]
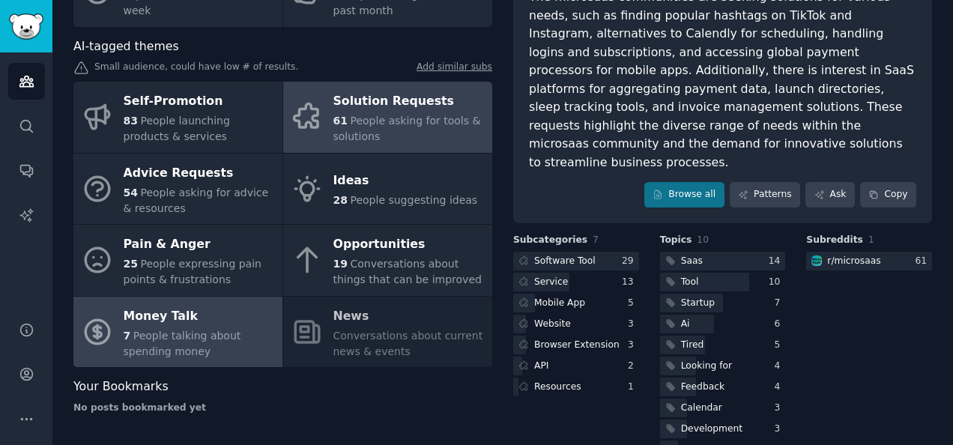
click at [172, 343] on div "7 People talking about spending money" at bounding box center [199, 343] width 151 height 31
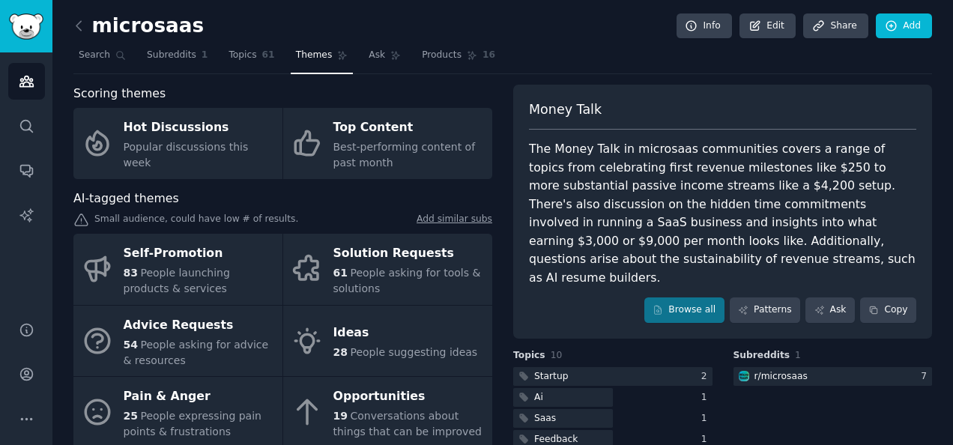
drag, startPoint x: 99, startPoint y: 30, endPoint x: 88, endPoint y: 25, distance: 12.1
click at [88, 25] on h2 "microsaas" at bounding box center [138, 26] width 130 height 24
click at [88, 25] on link at bounding box center [82, 26] width 19 height 24
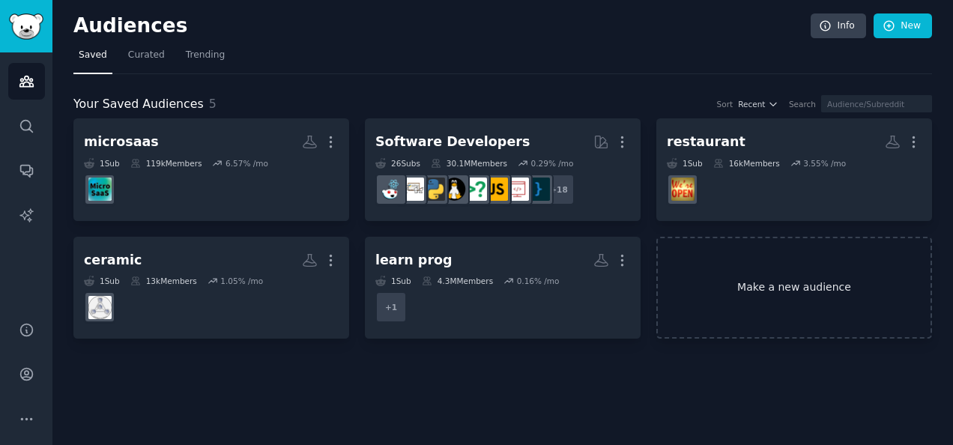
click at [738, 306] on link "Make a new audience" at bounding box center [794, 288] width 276 height 103
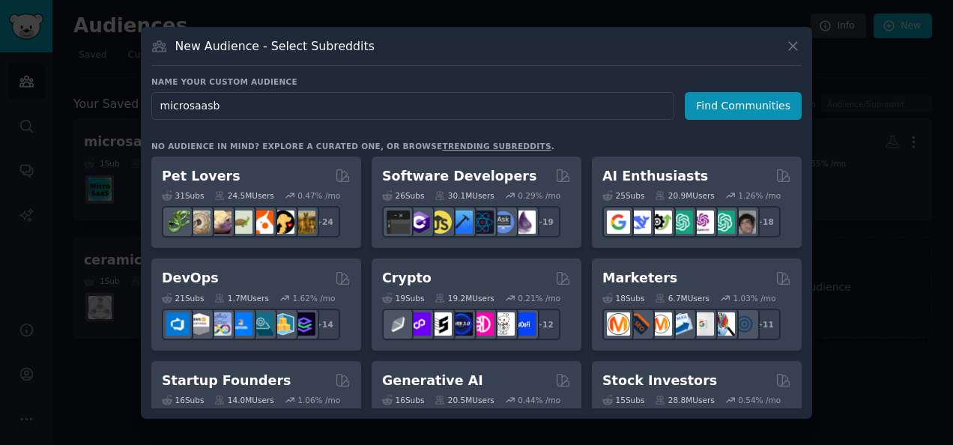
type input "microsaasbr"
click button "Find Communities" at bounding box center [742, 106] width 117 height 28
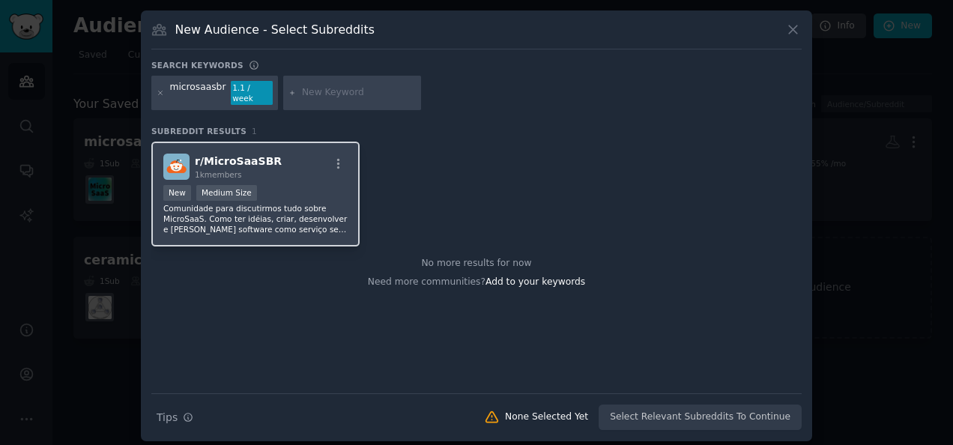
click at [258, 191] on div "New Medium Size" at bounding box center [255, 194] width 184 height 19
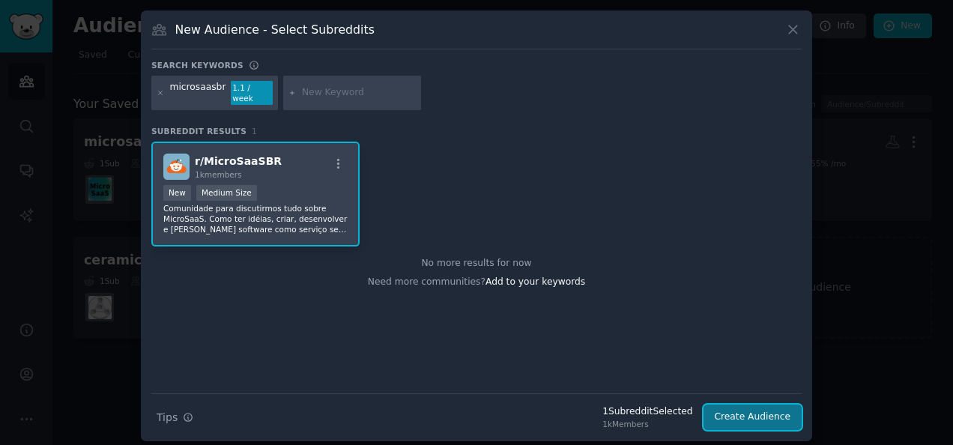
click at [752, 405] on button "Create Audience" at bounding box center [752, 416] width 99 height 25
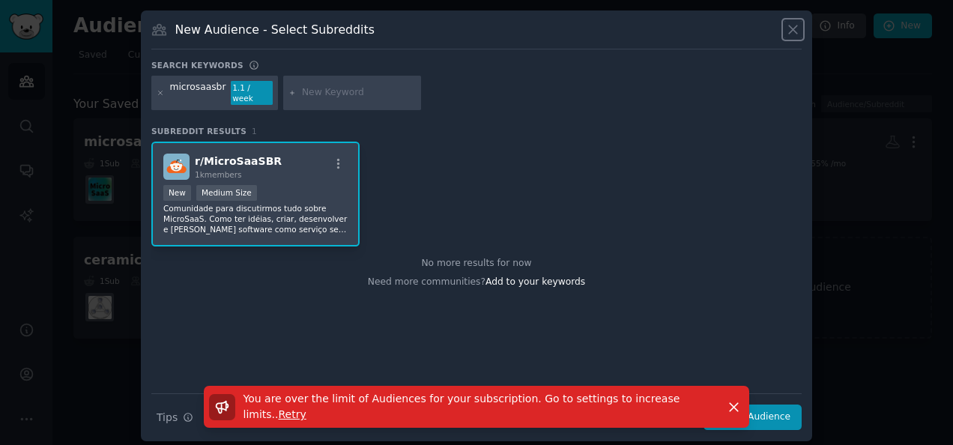
click at [786, 34] on icon at bounding box center [793, 30] width 16 height 16
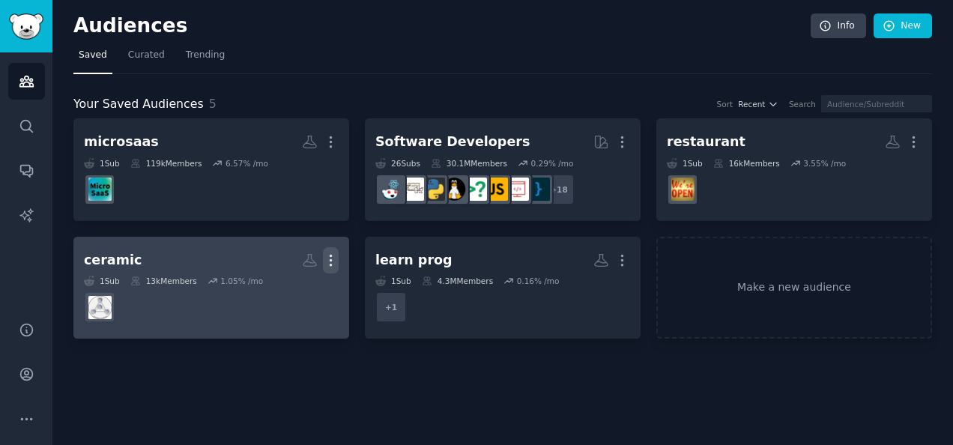
click at [334, 254] on icon "button" at bounding box center [331, 260] width 16 height 16
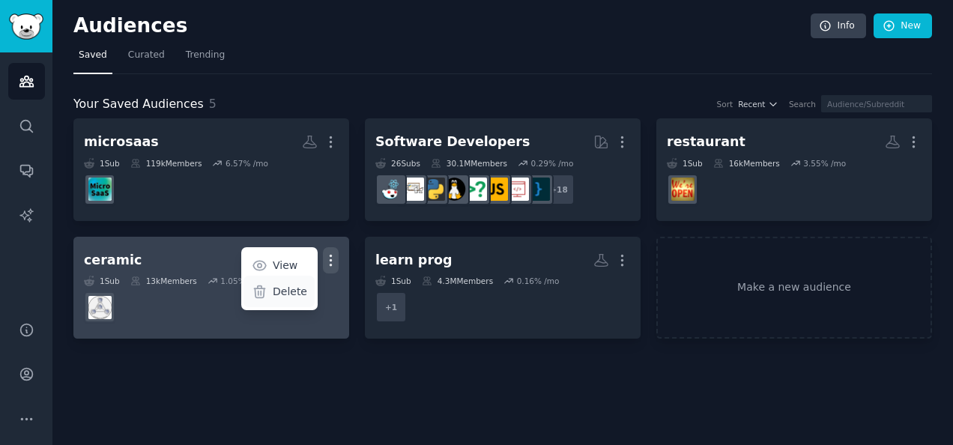
click at [297, 287] on p "Delete" at bounding box center [290, 292] width 34 height 16
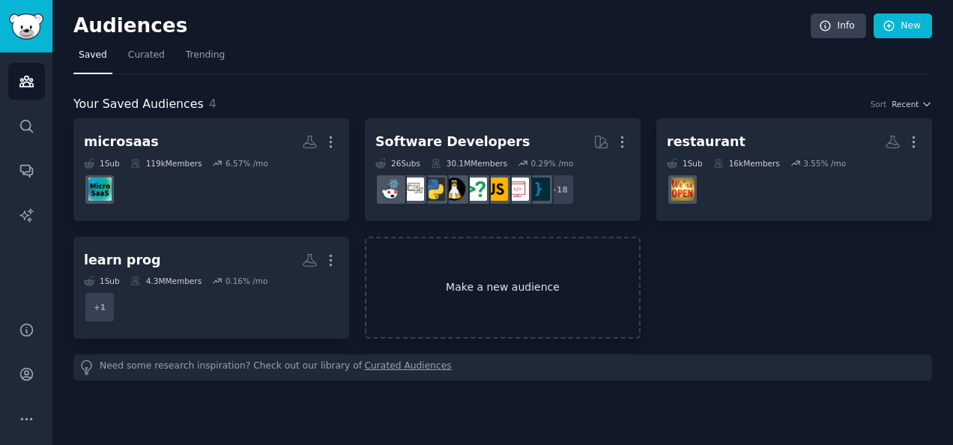
click at [440, 313] on link "Make a new audience" at bounding box center [503, 288] width 276 height 103
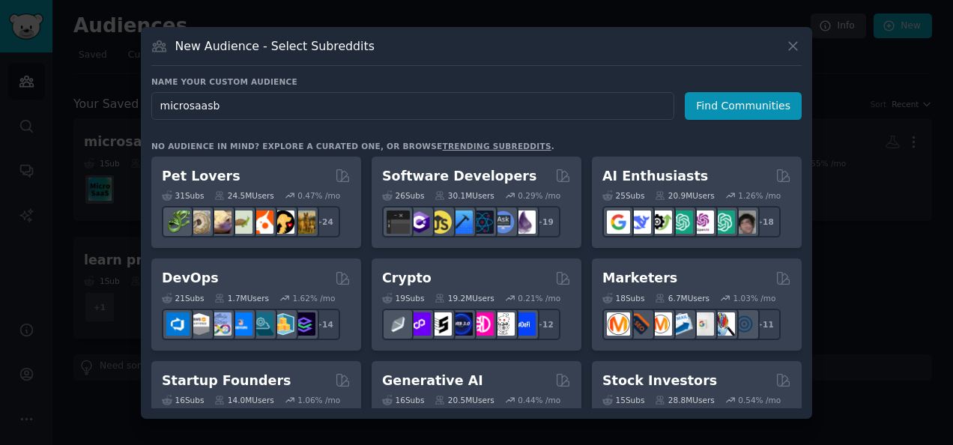
type input "microsaasbr"
click button "Find Communities" at bounding box center [742, 106] width 117 height 28
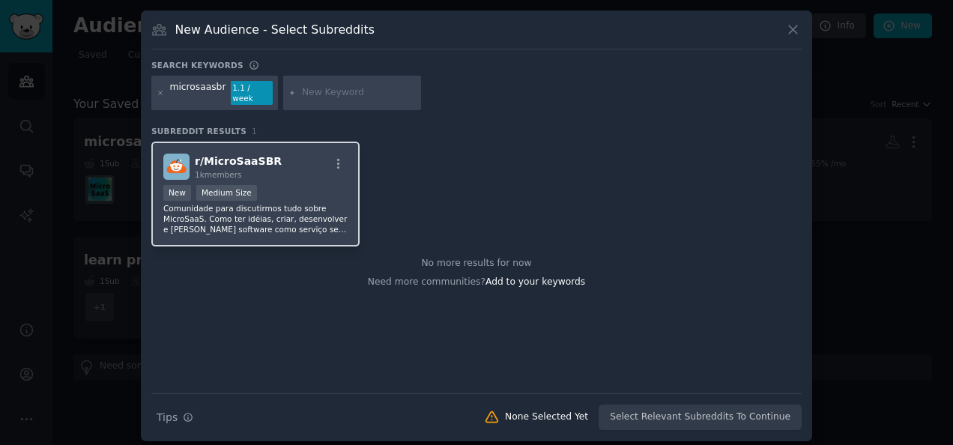
click at [282, 203] on p "Comunidade para discutirmos tudo sobre MicroSaaS. Como ter idéias, criar, desen…" at bounding box center [255, 218] width 184 height 31
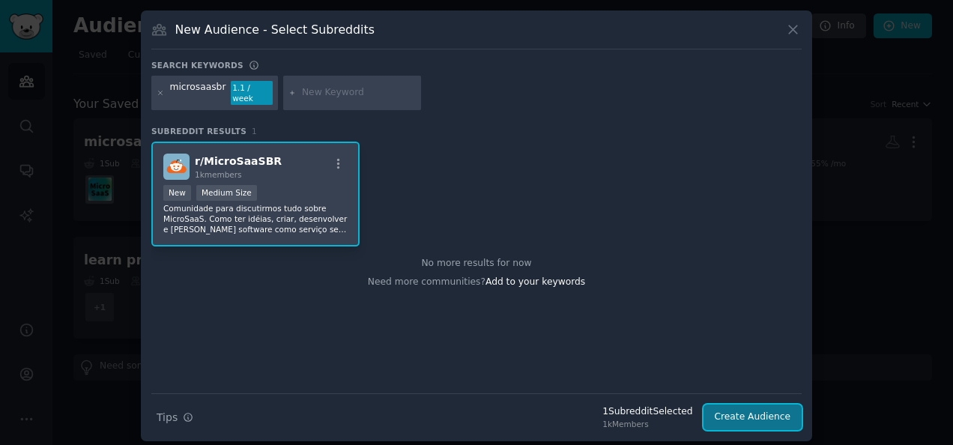
click at [755, 410] on button "Create Audience" at bounding box center [752, 416] width 99 height 25
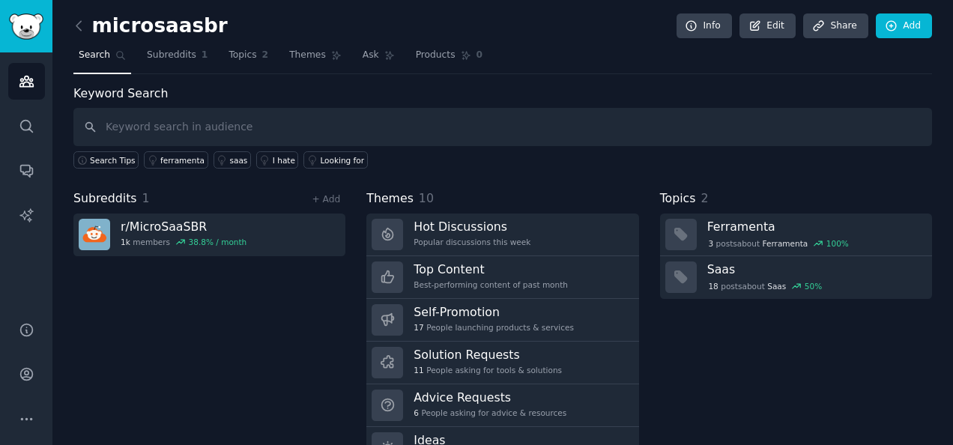
scroll to position [68, 0]
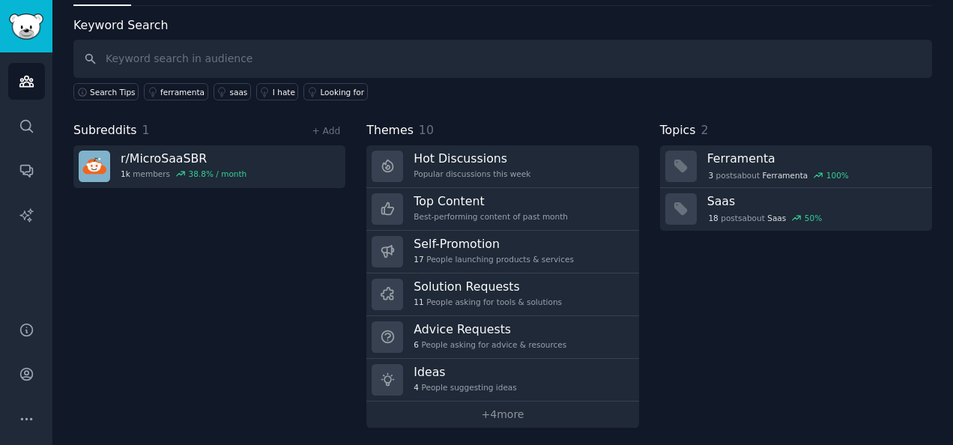
click at [505, 424] on div "microsaasbr Info Edit Share Add Search Subreddits 1 Topics 2 Themes Ask Product…" at bounding box center [502, 190] width 900 height 517
click at [509, 418] on link "+ 4 more" at bounding box center [502, 414] width 272 height 26
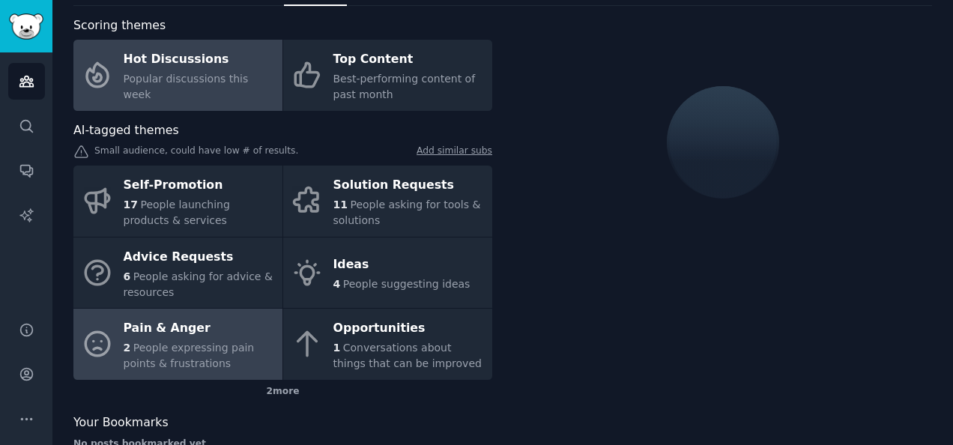
click at [198, 340] on div "2 People expressing pain points & frustrations" at bounding box center [199, 355] width 151 height 31
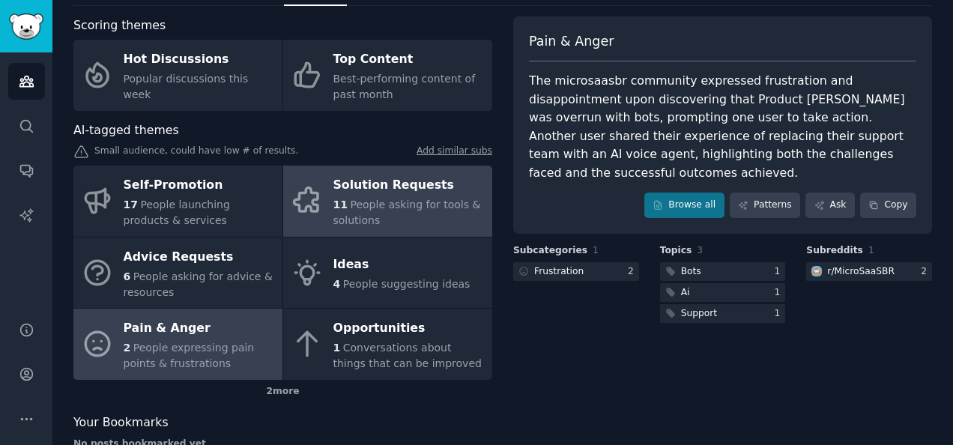
click at [394, 216] on div "11 People asking for tools & solutions" at bounding box center [408, 212] width 151 height 31
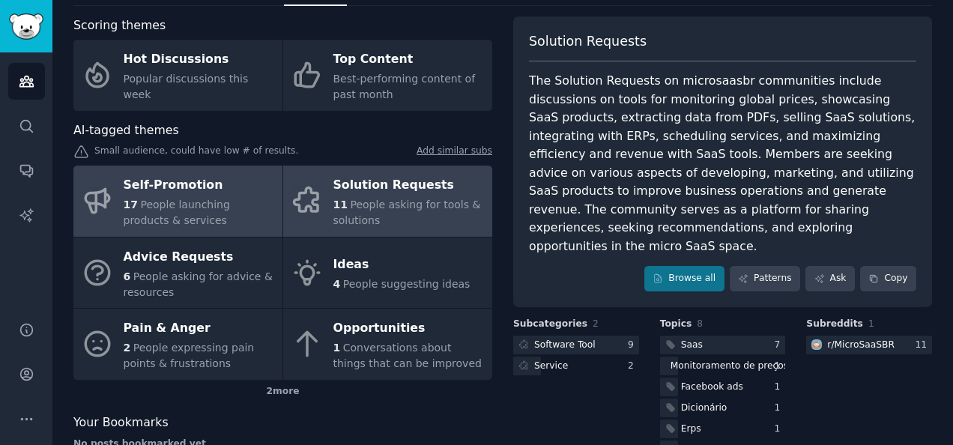
click at [195, 228] on link "Self-Promotion 17 People launching products & services" at bounding box center [177, 200] width 209 height 71
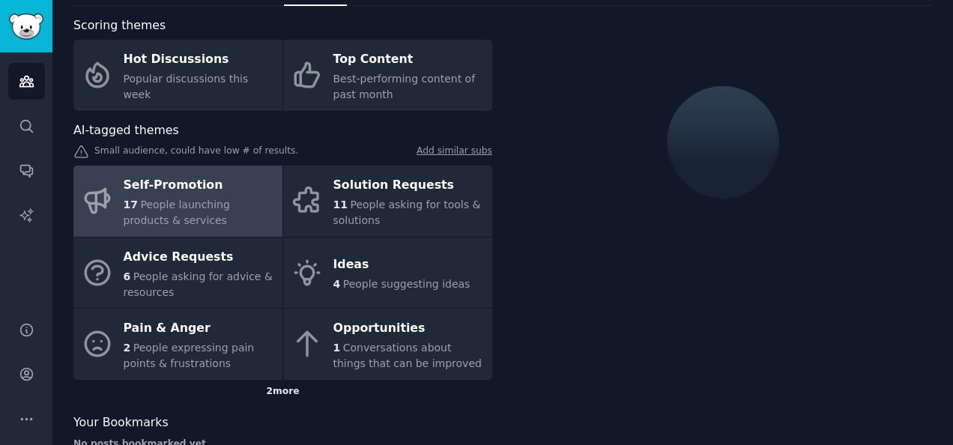
click at [316, 398] on div "2 more" at bounding box center [282, 392] width 419 height 24
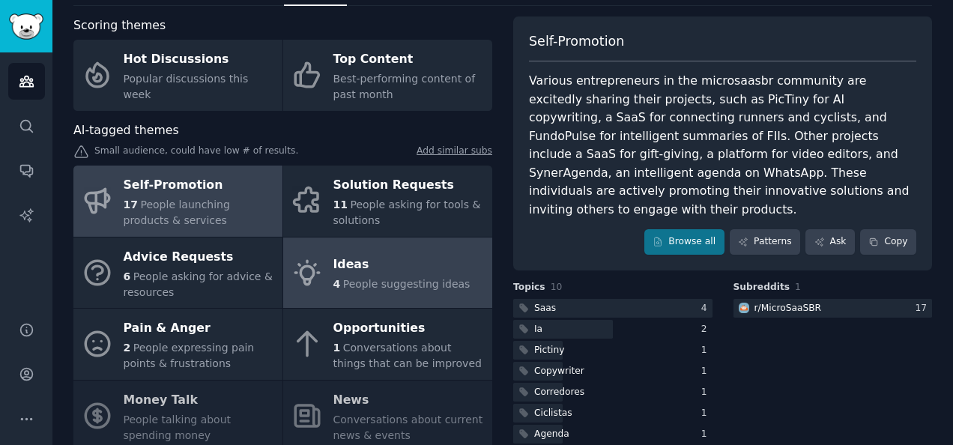
click at [350, 280] on span "People suggesting ideas" at bounding box center [406, 284] width 127 height 12
